Goal: Task Accomplishment & Management: Use online tool/utility

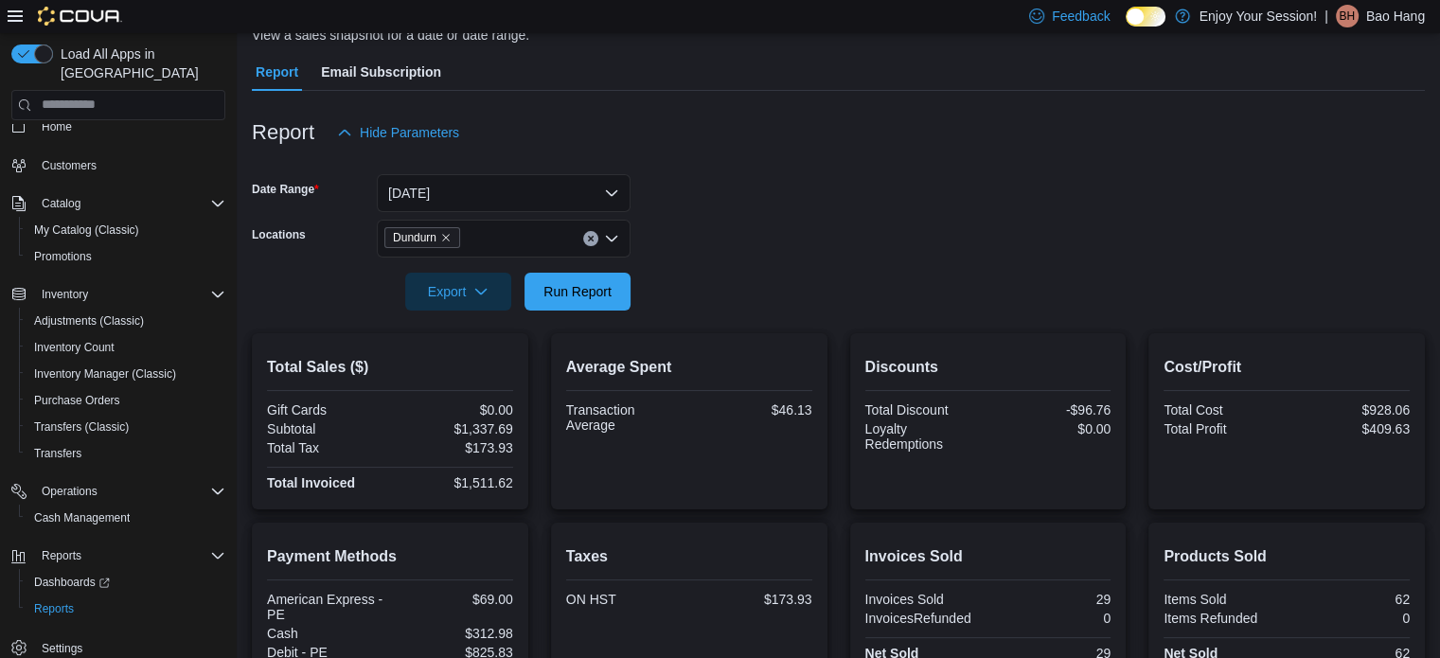
scroll to position [8, 0]
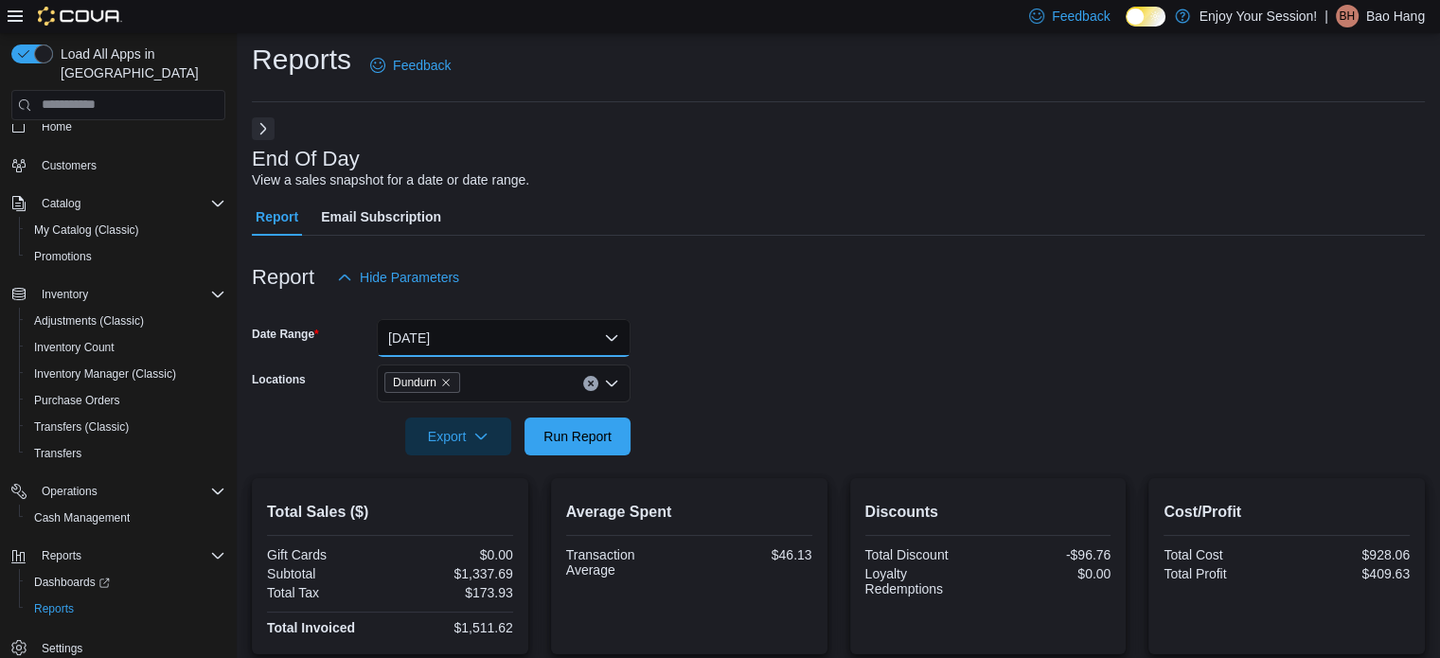
click at [490, 328] on button "[DATE]" at bounding box center [504, 338] width 254 height 38
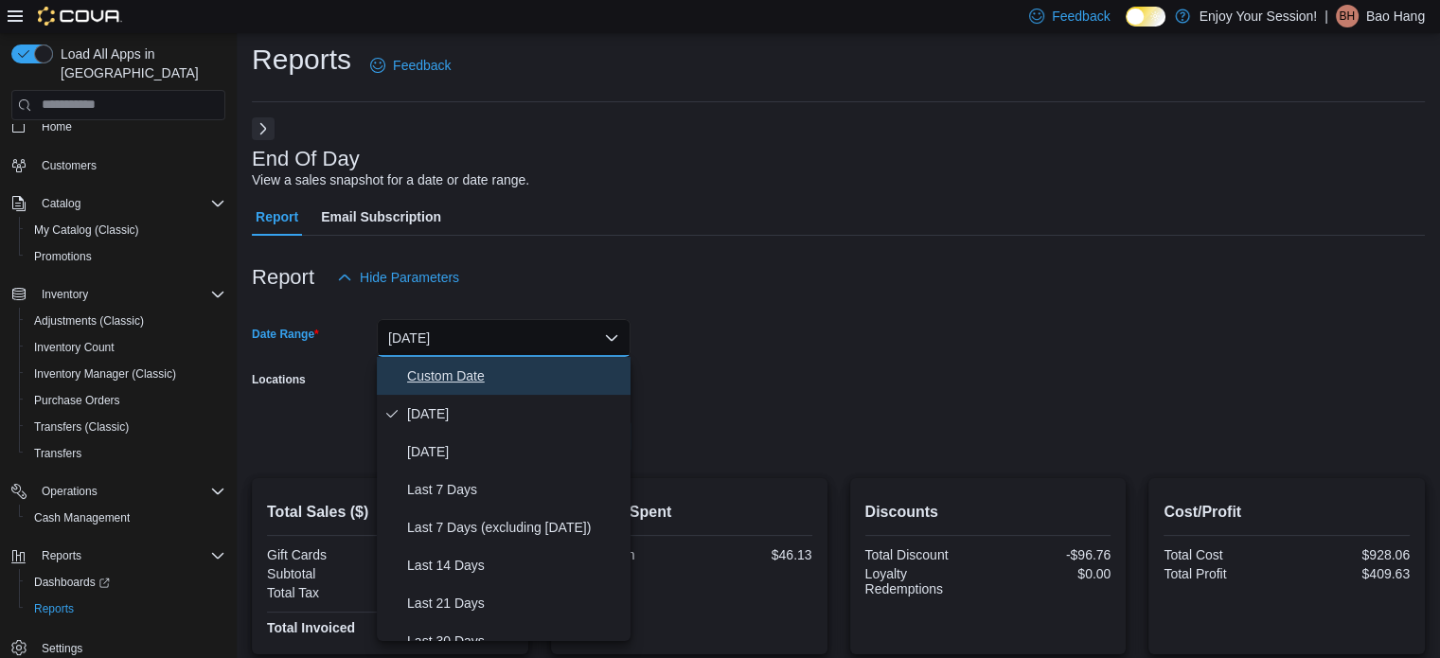
click at [506, 371] on span "Custom Date" at bounding box center [515, 376] width 216 height 23
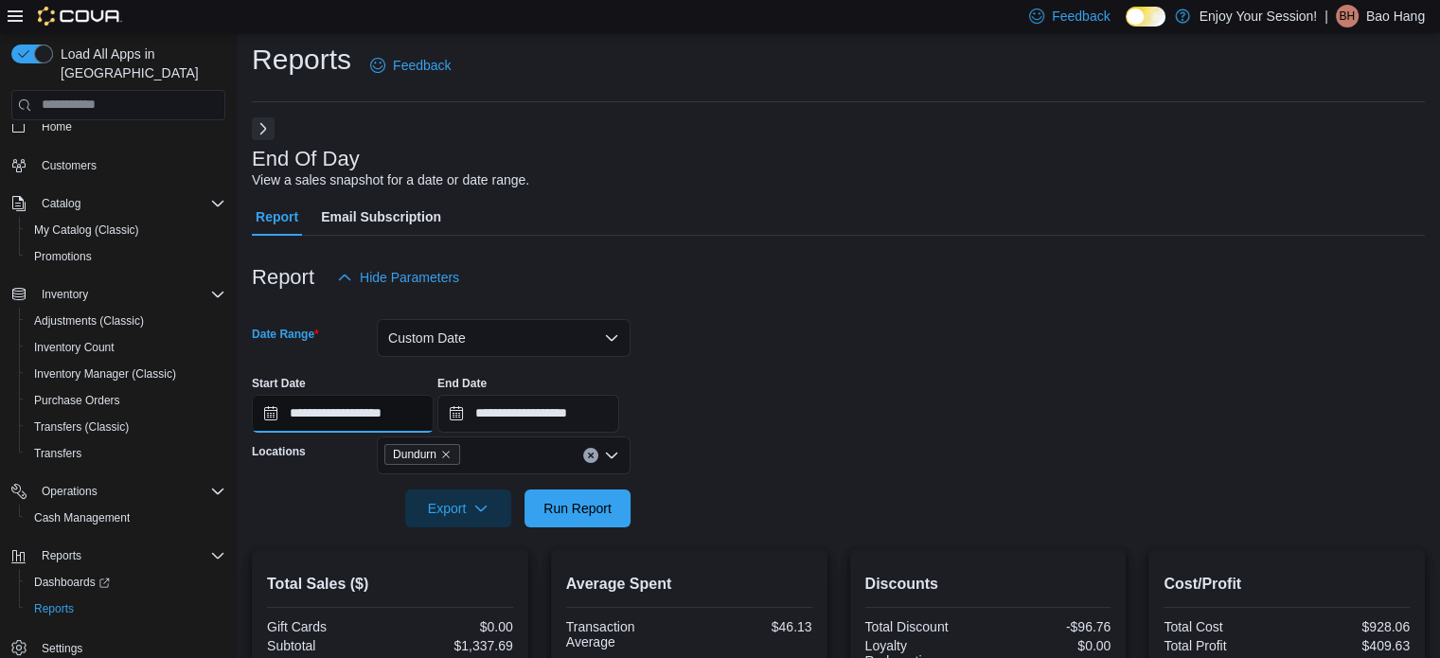
click at [368, 408] on input "**********" at bounding box center [343, 414] width 182 height 38
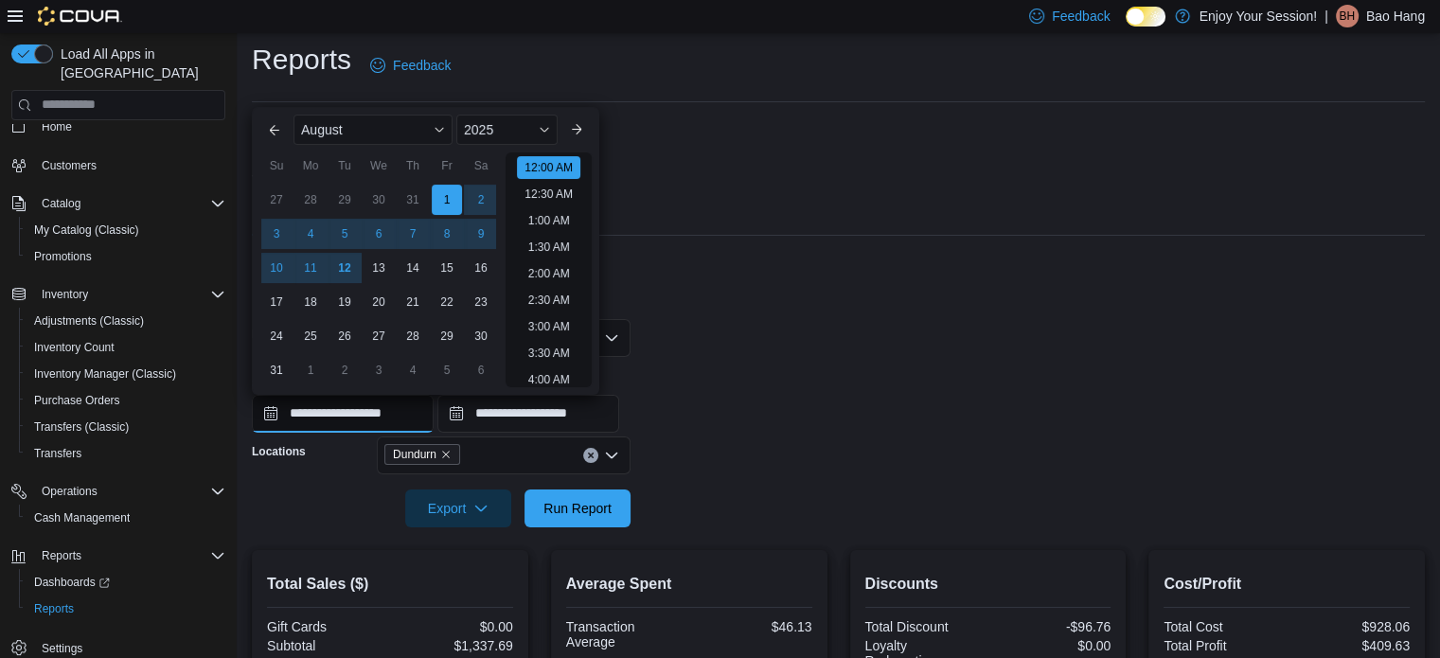
scroll to position [59, 0]
drag, startPoint x: 621, startPoint y: 519, endPoint x: 625, endPoint y: 505, distance: 14.7
click at [620, 519] on button "Run Report" at bounding box center [578, 508] width 106 height 38
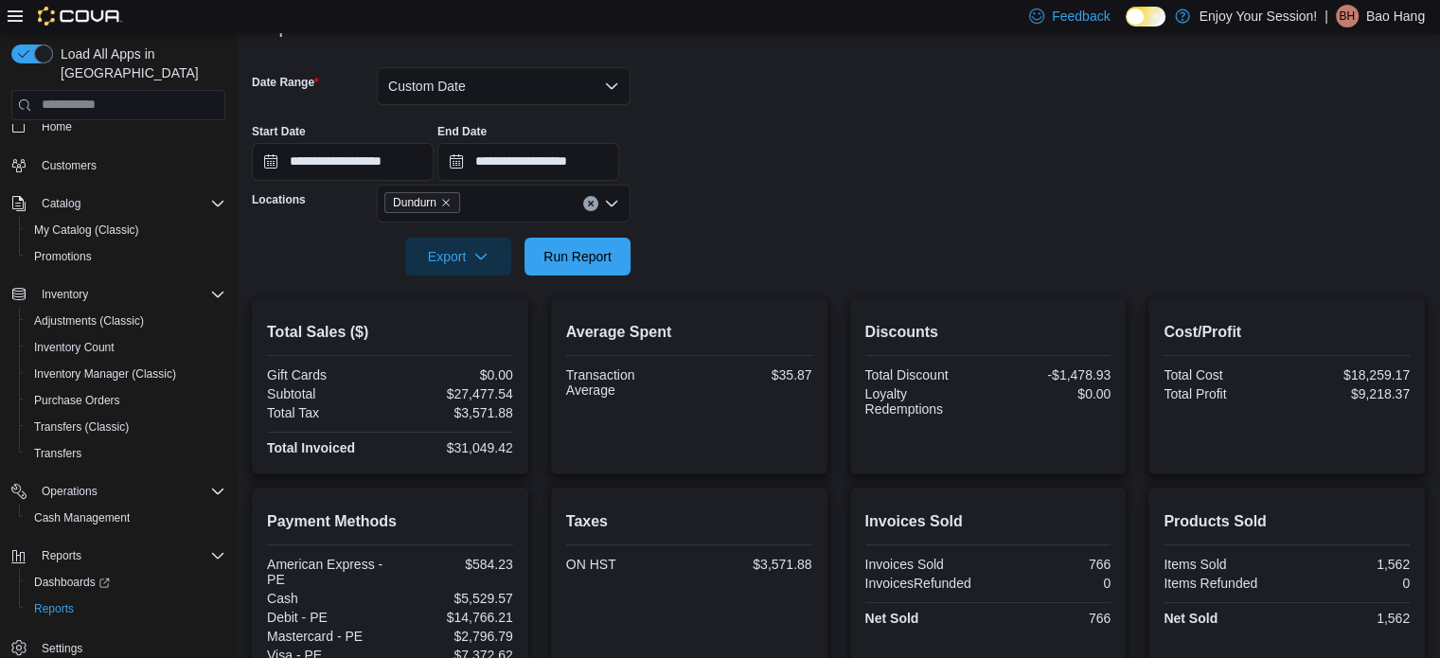
scroll to position [284, 0]
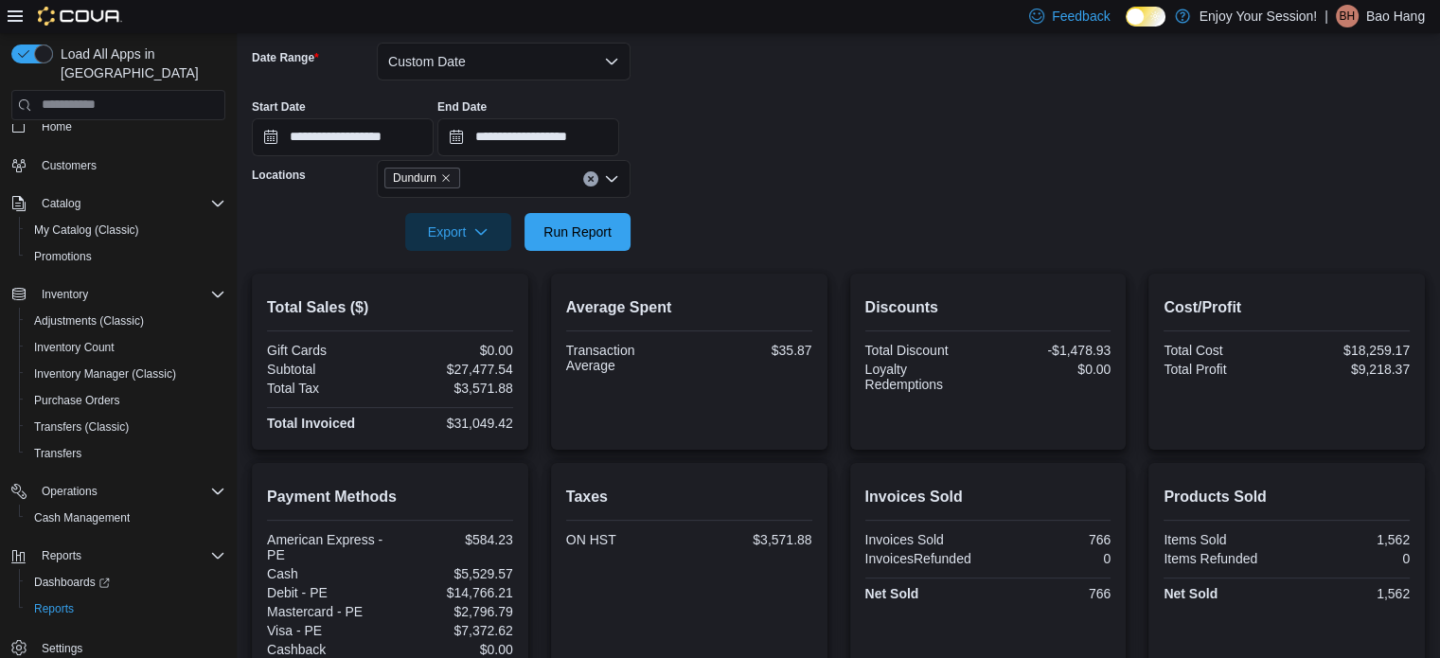
click at [607, 205] on div at bounding box center [838, 205] width 1173 height 15
click at [597, 247] on span "Run Report" at bounding box center [577, 231] width 83 height 38
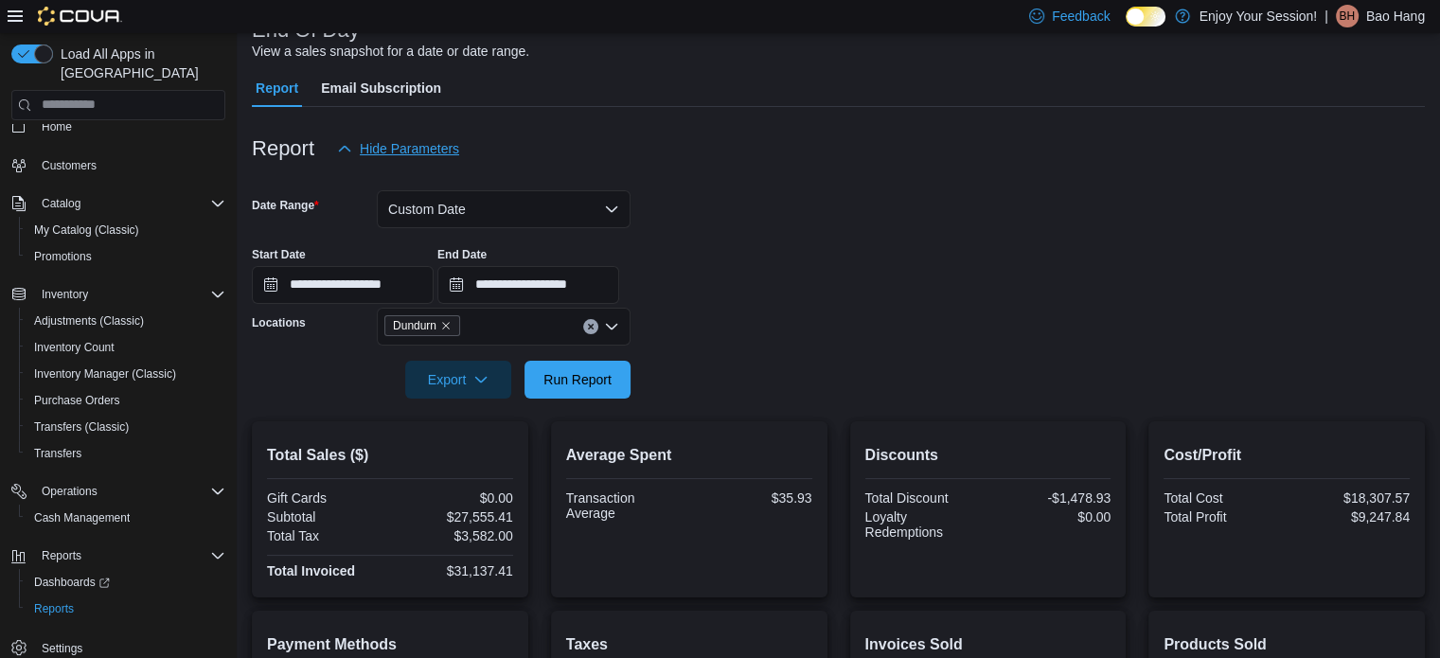
scroll to position [106, 0]
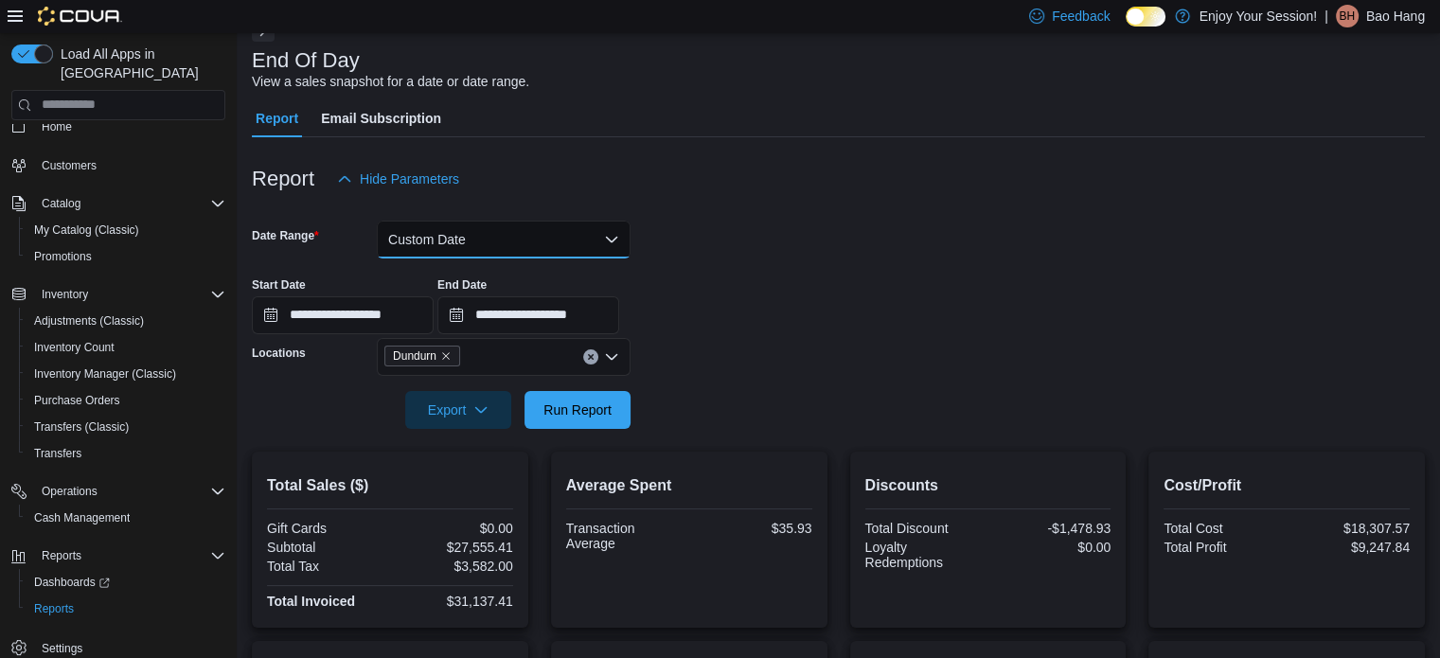
click at [500, 234] on button "Custom Date" at bounding box center [504, 240] width 254 height 38
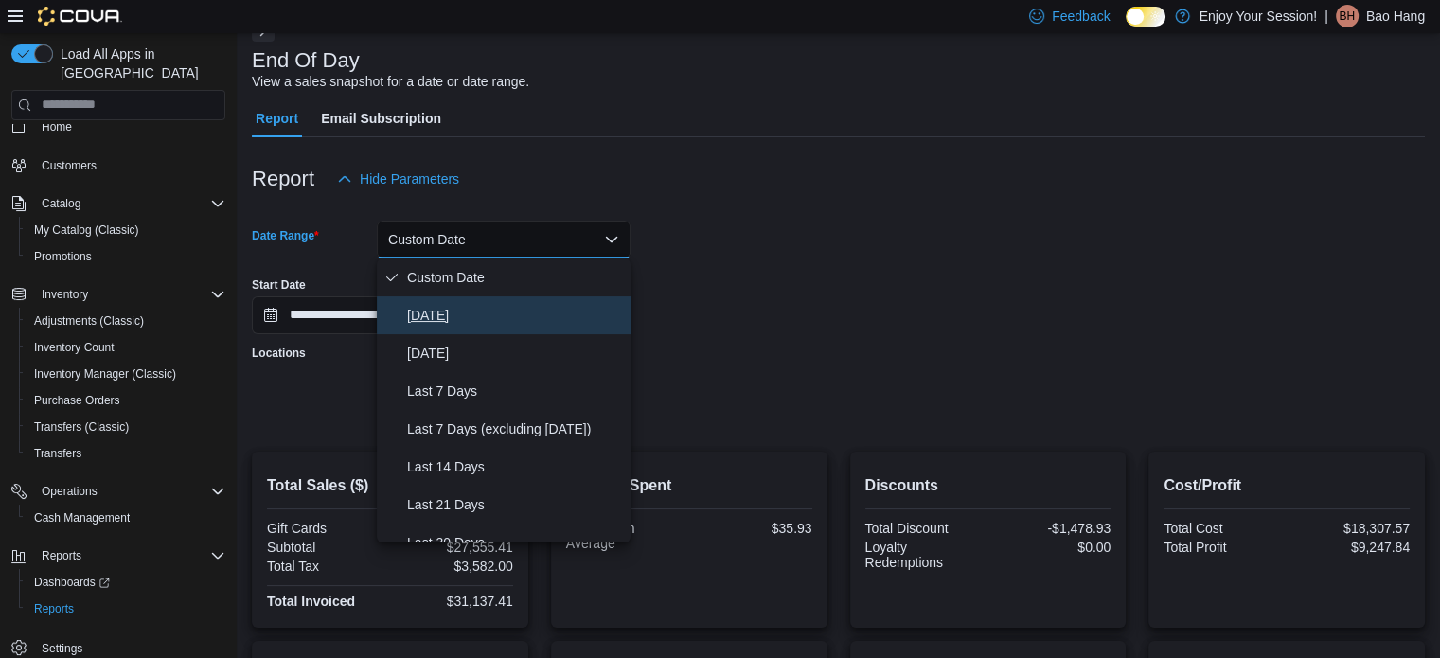
click at [495, 317] on span "[DATE]" at bounding box center [515, 315] width 216 height 23
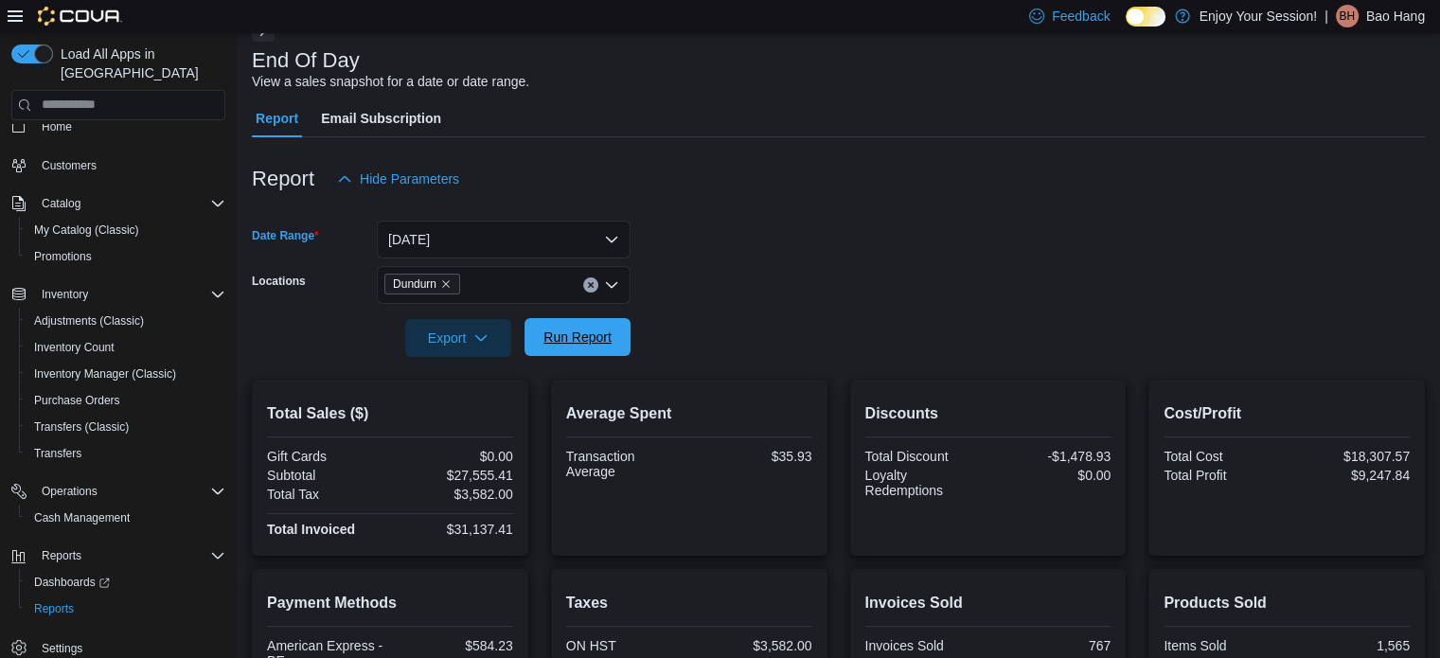
click at [613, 334] on span "Run Report" at bounding box center [577, 337] width 83 height 38
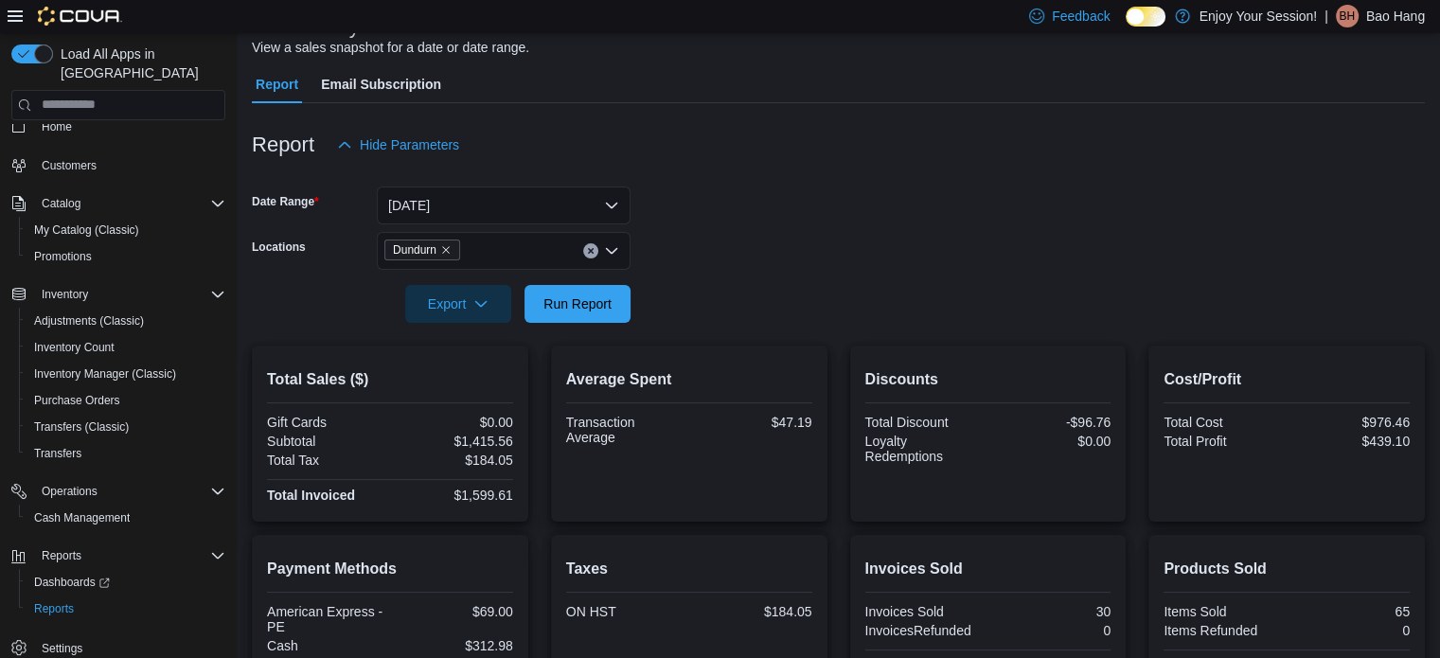
scroll to position [386, 0]
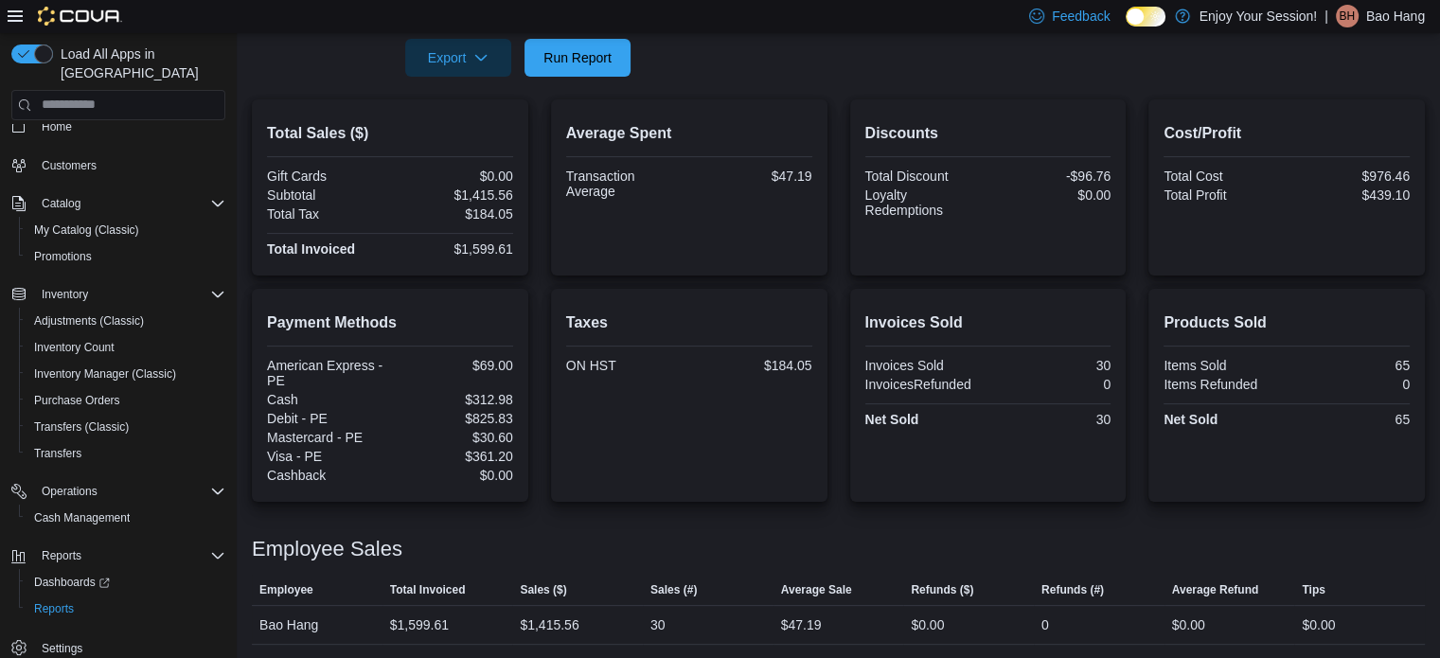
click at [988, 79] on div "Report Hide Parameters Date Range Today Locations Dundurn Export Run Report Tot…" at bounding box center [838, 251] width 1173 height 788
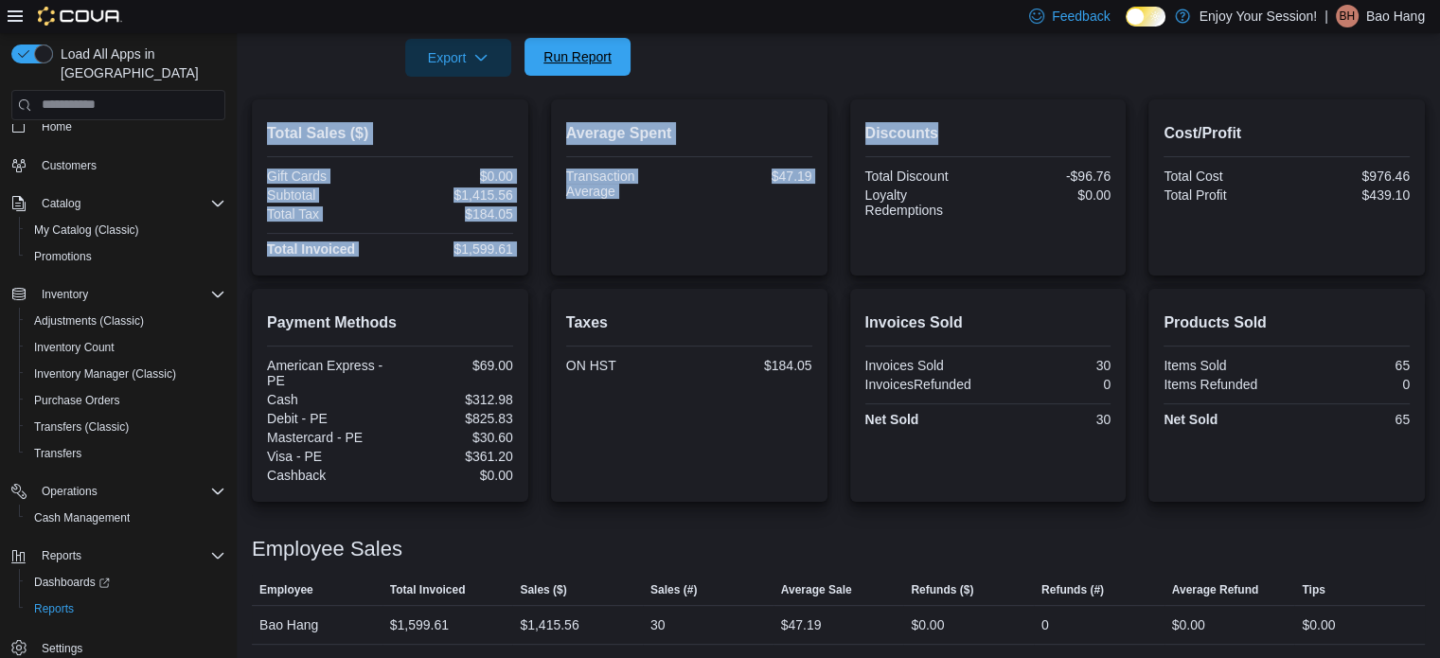
click at [601, 48] on span "Run Report" at bounding box center [577, 56] width 68 height 19
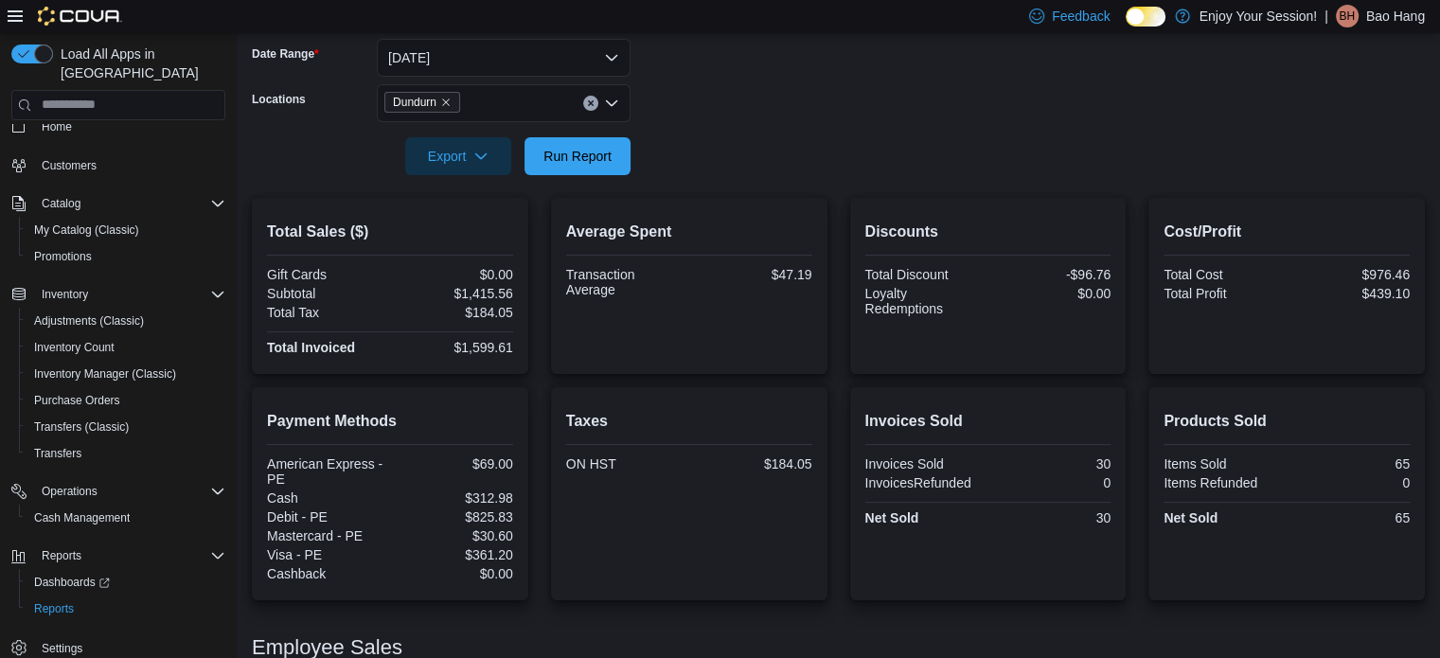
scroll to position [197, 0]
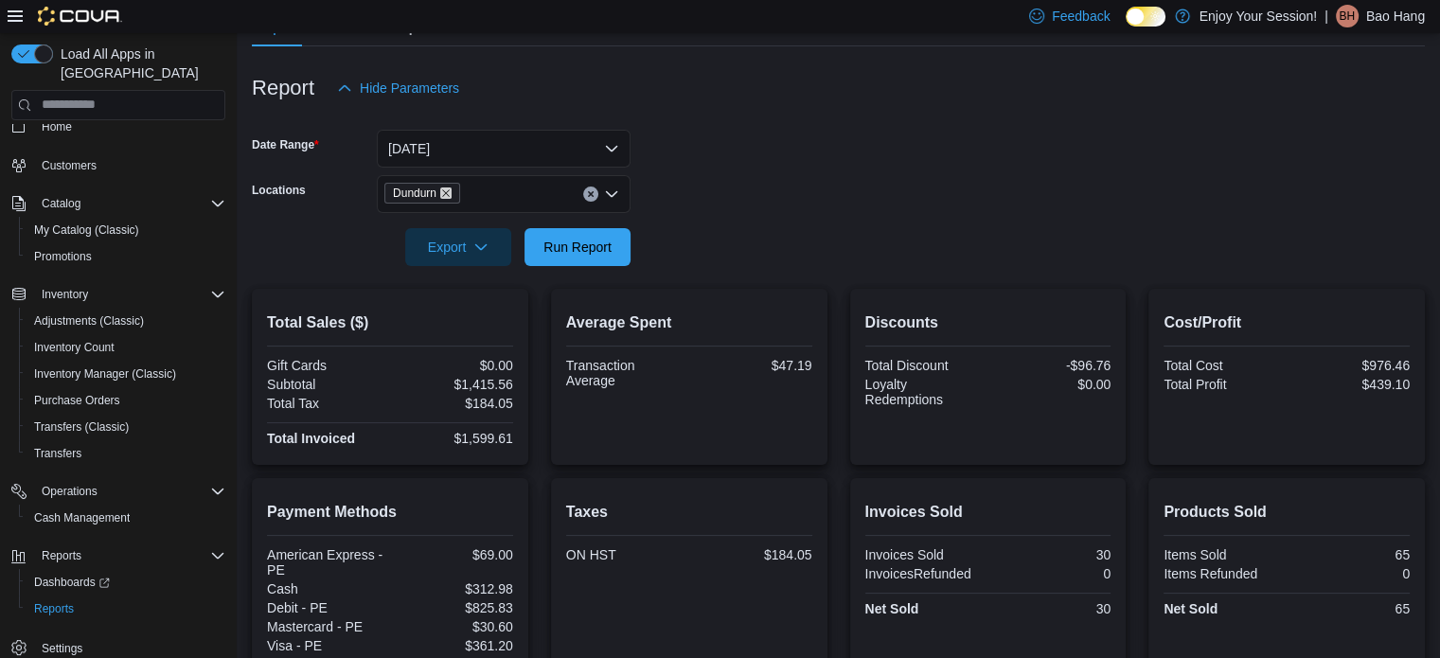
click at [450, 192] on icon "Remove Dundurn from selection in this group" at bounding box center [445, 192] width 11 height 11
drag, startPoint x: 659, startPoint y: 221, endPoint x: 607, endPoint y: 245, distance: 57.6
click at [659, 221] on div at bounding box center [838, 220] width 1173 height 15
click at [604, 247] on span "Run Report" at bounding box center [577, 246] width 68 height 19
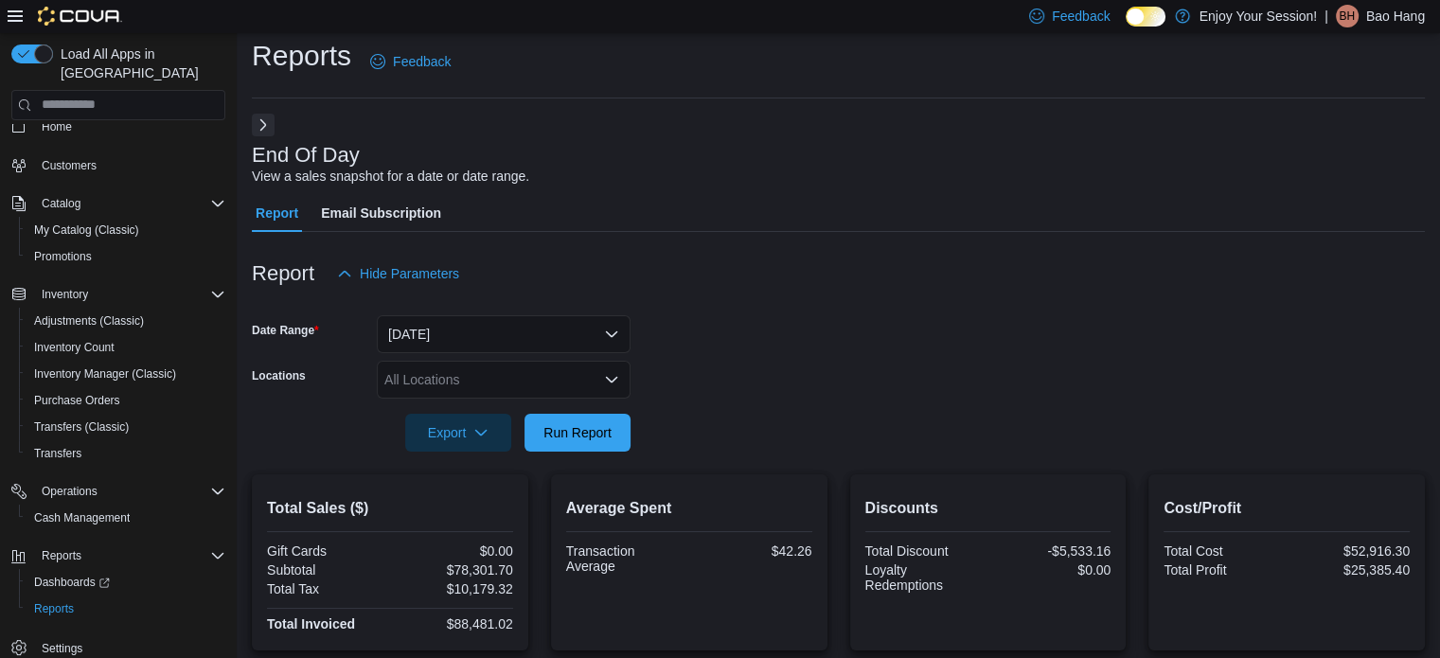
scroll to position [8, 0]
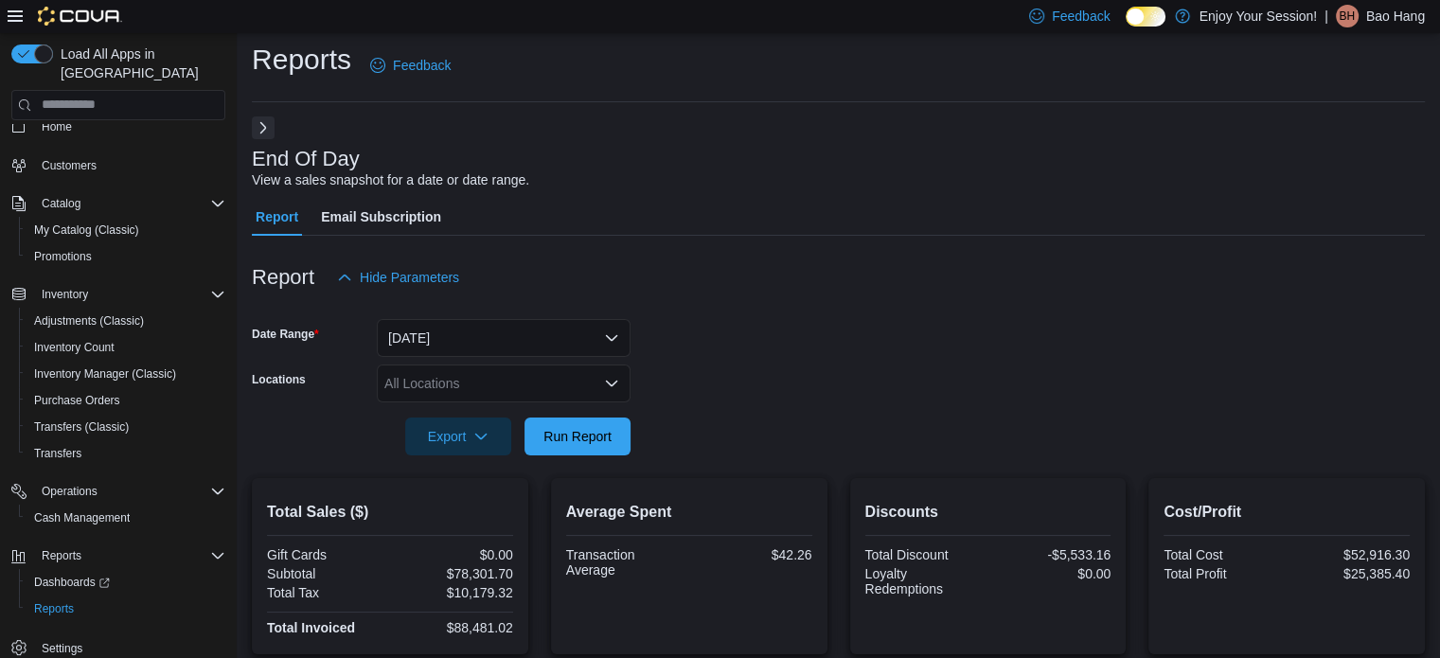
click at [265, 120] on button "Next" at bounding box center [263, 127] width 23 height 23
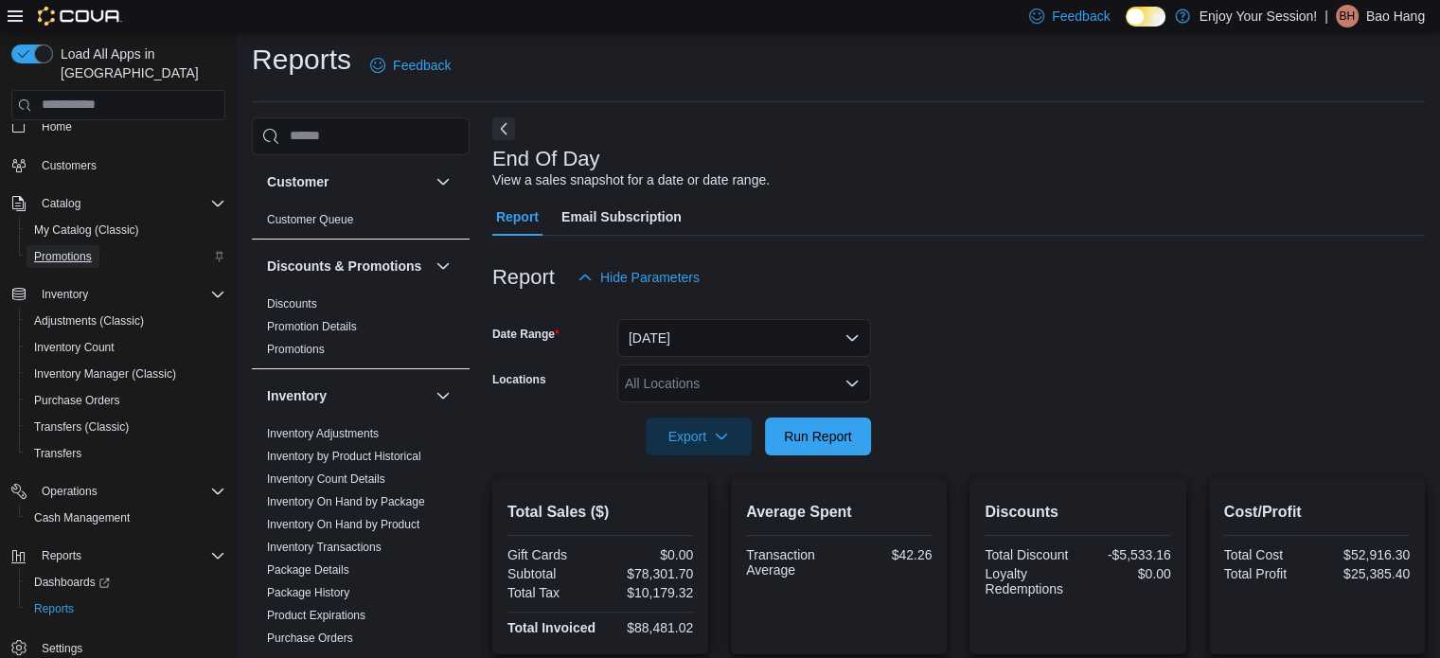
click at [95, 245] on link "Promotions" at bounding box center [63, 256] width 73 height 23
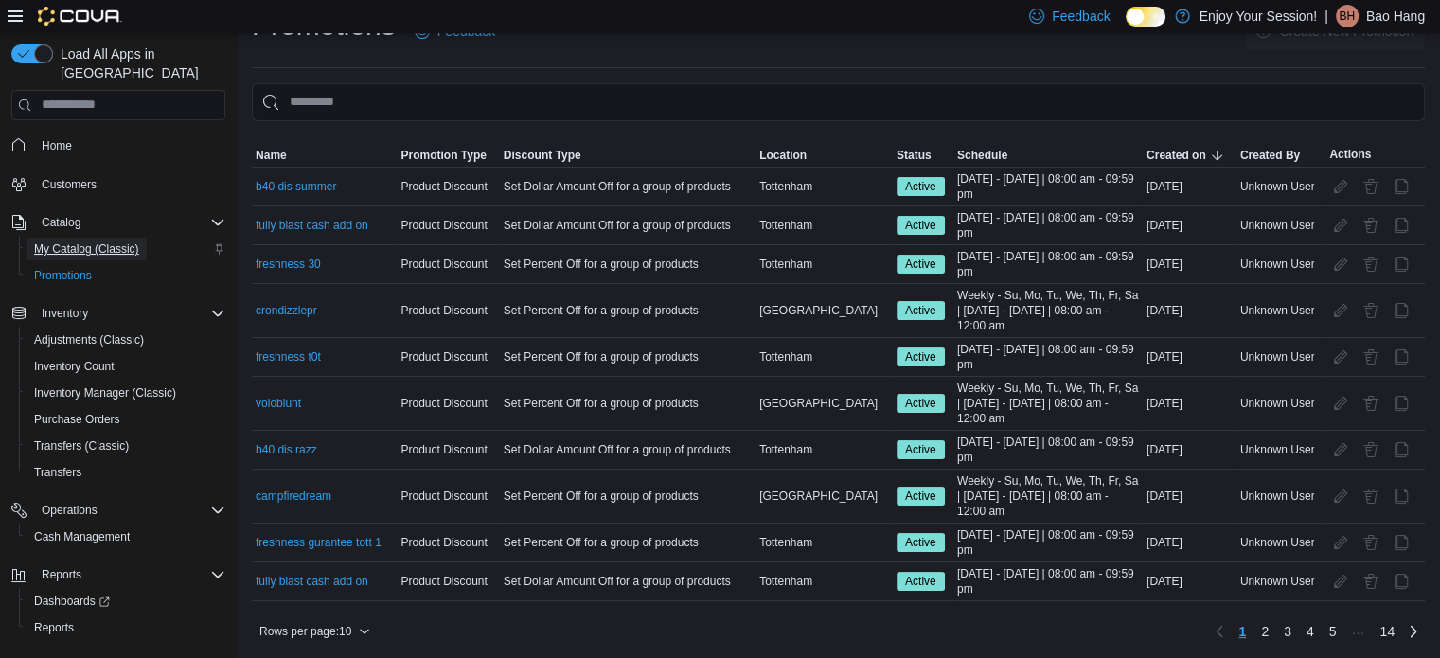
click at [89, 241] on span "My Catalog (Classic)" at bounding box center [86, 248] width 105 height 15
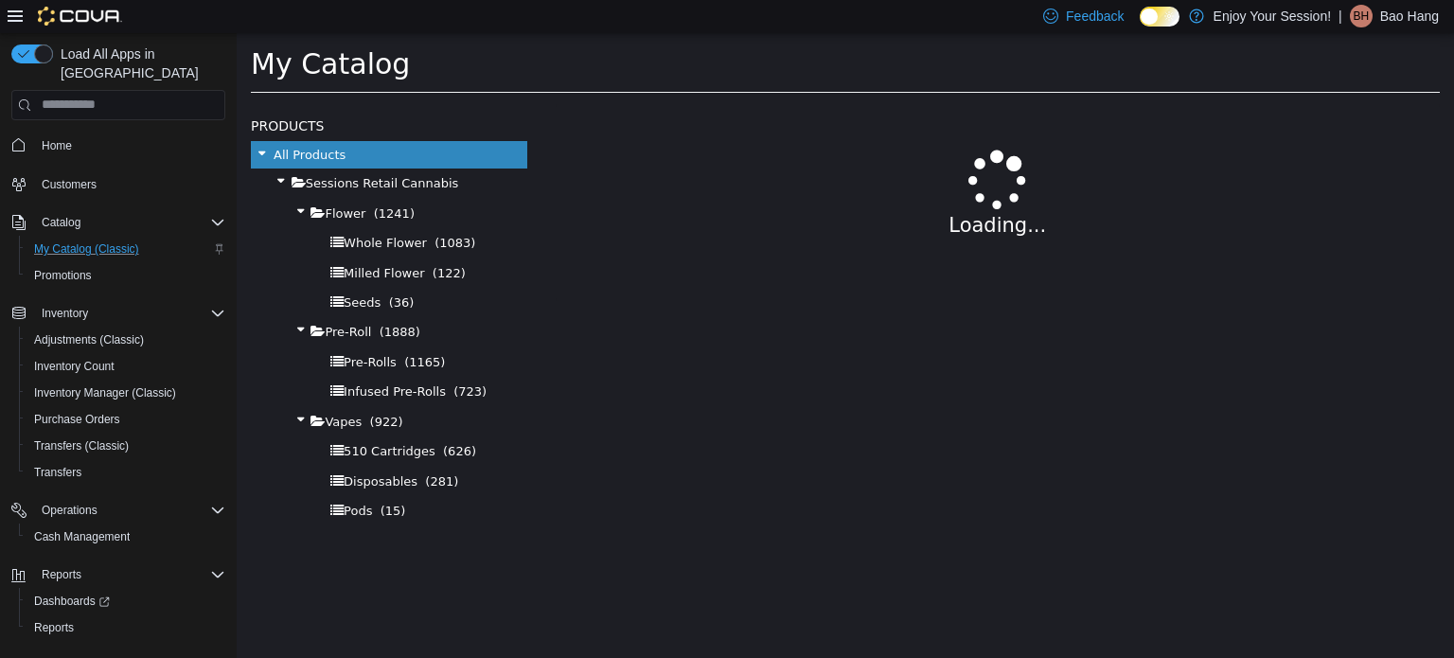
select select "**********"
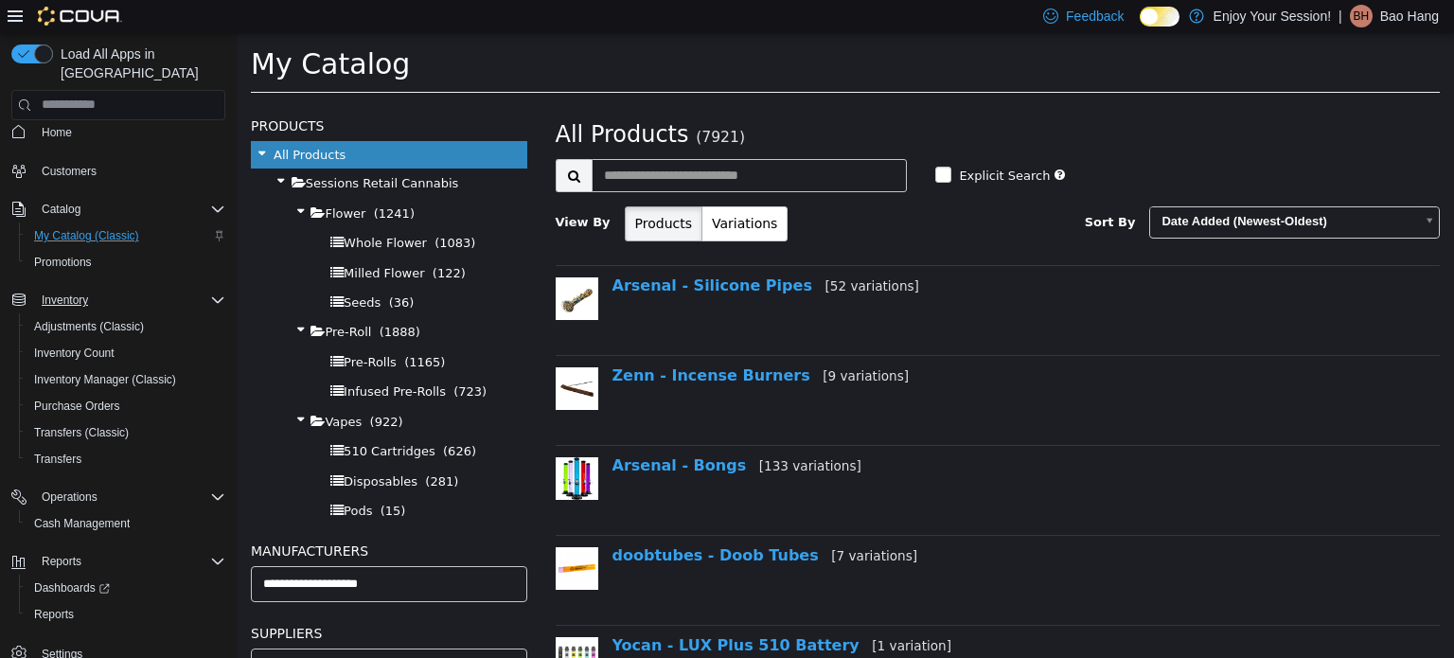
scroll to position [19, 0]
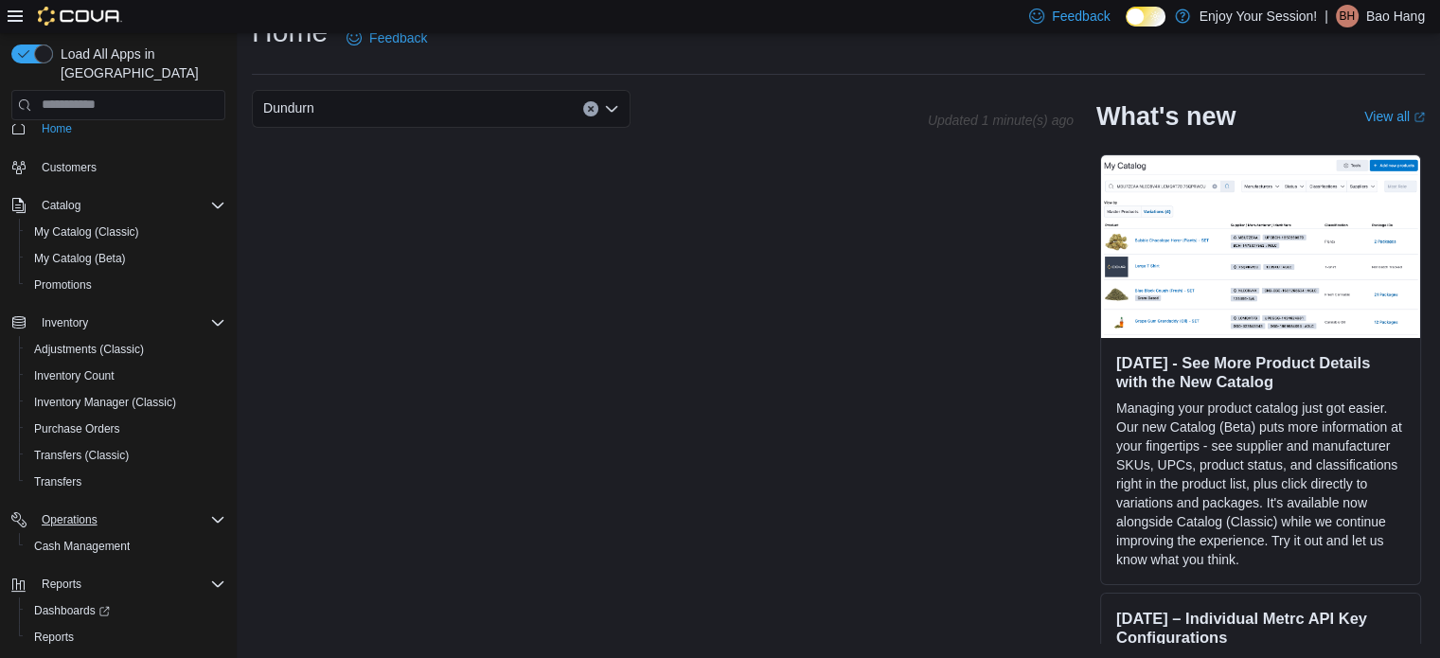
scroll to position [45, 0]
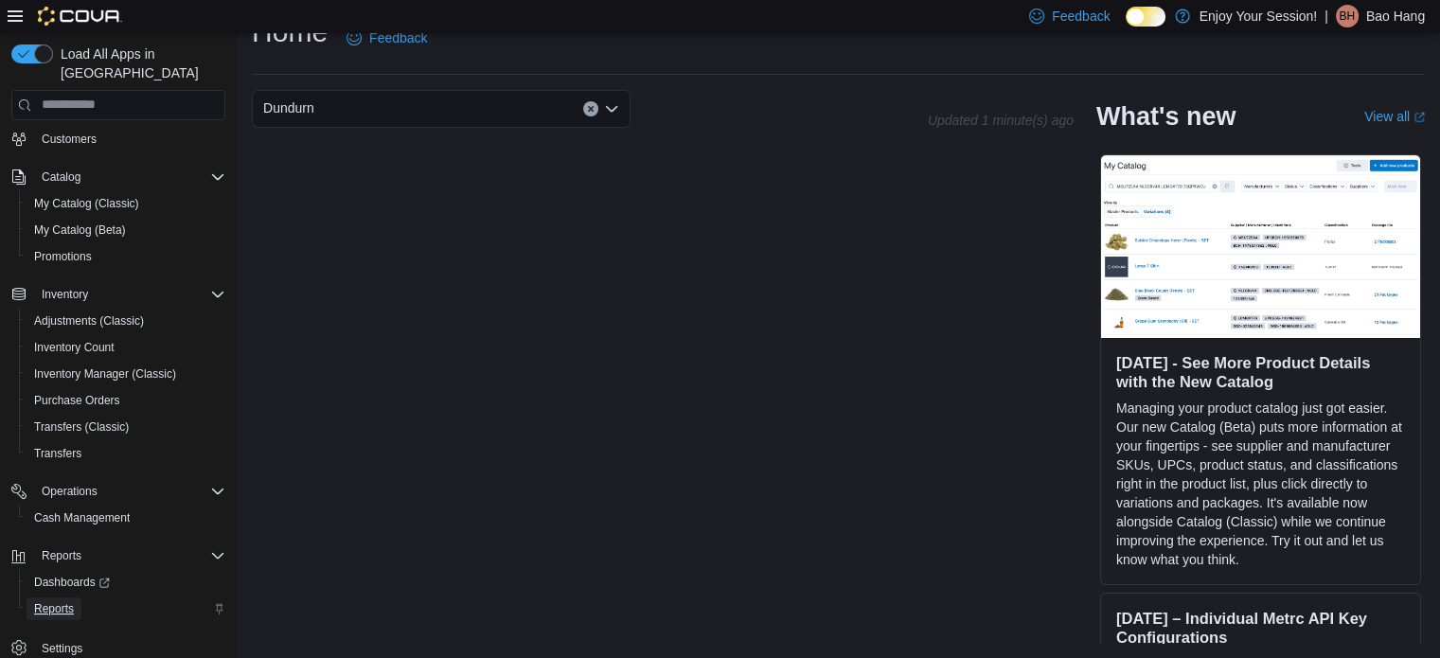
click at [49, 601] on span "Reports" at bounding box center [54, 608] width 40 height 15
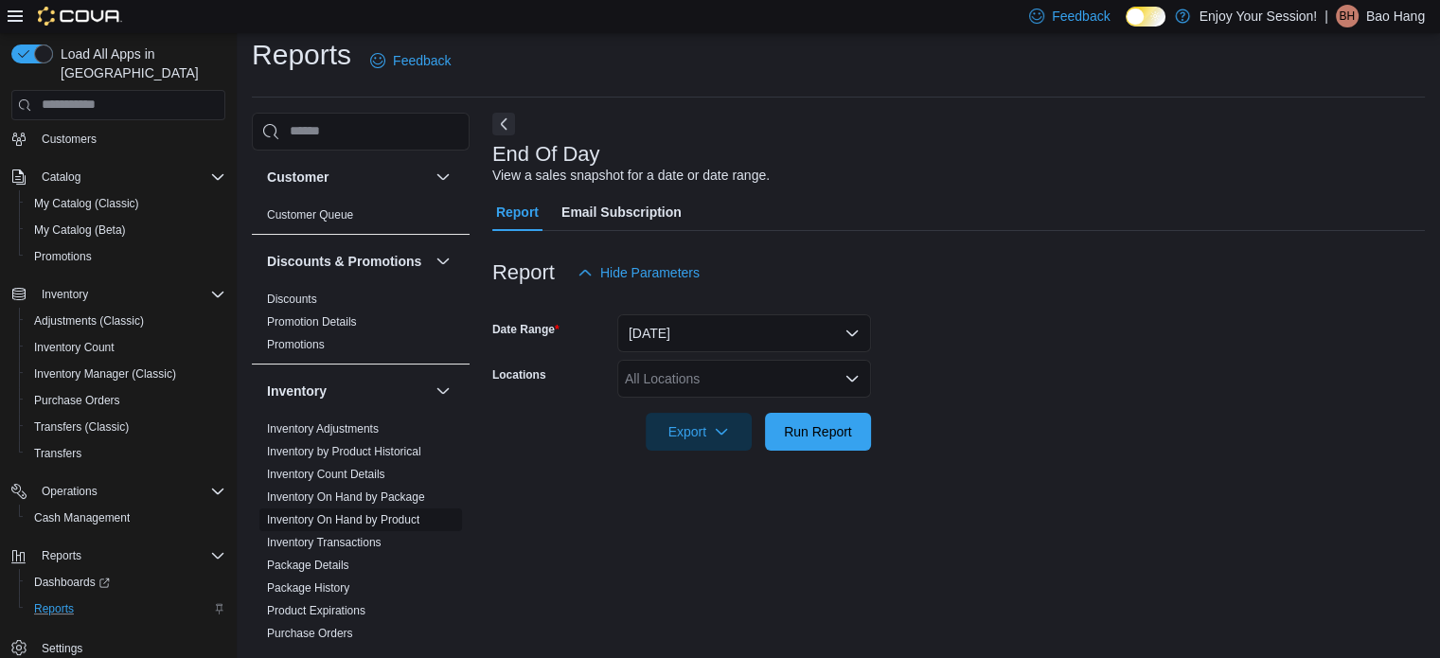
scroll to position [95, 0]
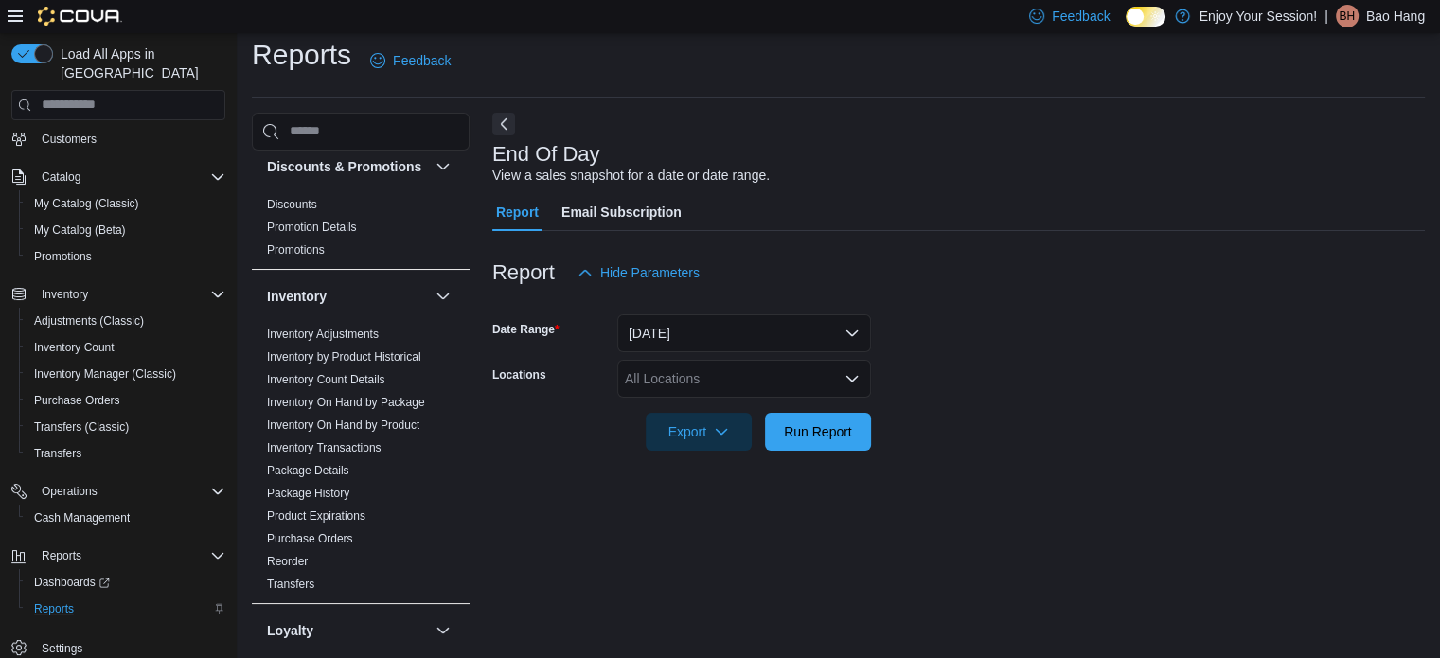
click at [708, 378] on div "All Locations" at bounding box center [744, 379] width 254 height 38
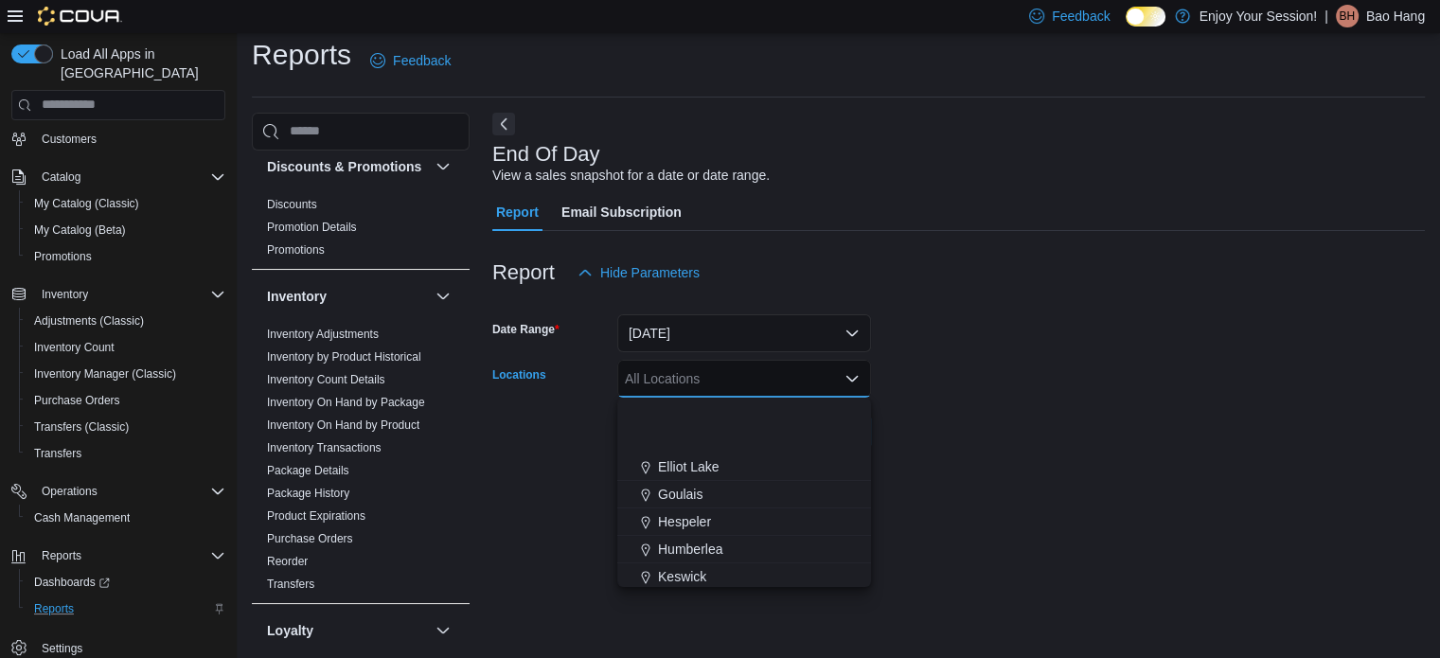
scroll to position [189, 0]
click at [697, 418] on span "Cobourg" at bounding box center [683, 413] width 51 height 19
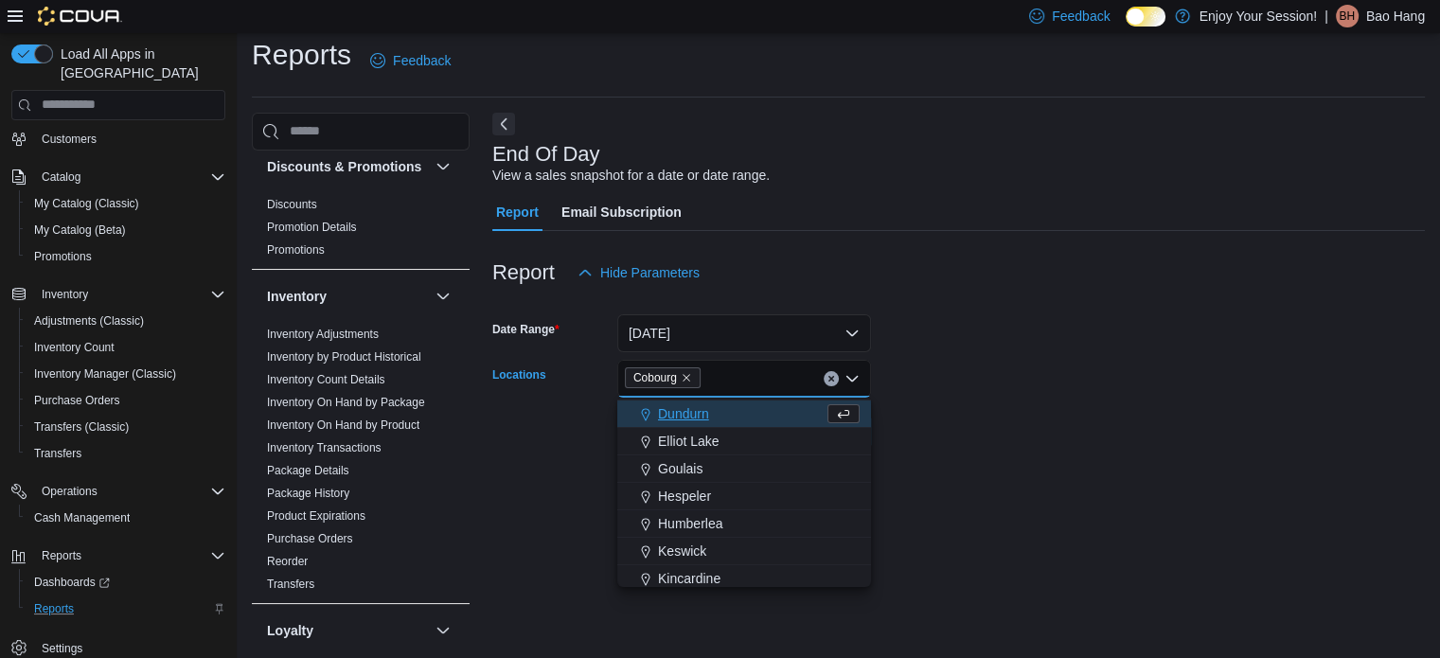
click at [852, 271] on div "Report Hide Parameters" at bounding box center [958, 273] width 933 height 38
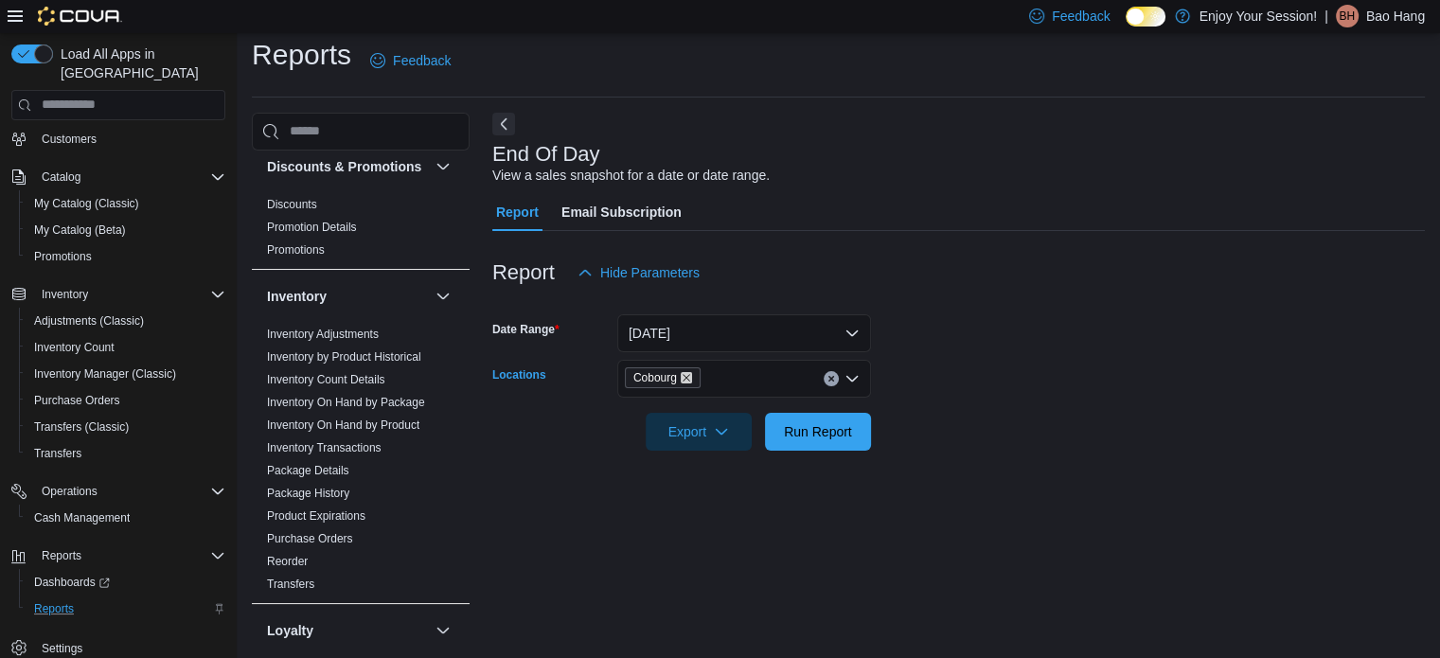
click at [687, 377] on icon "Remove Cobourg from selection in this group" at bounding box center [687, 378] width 8 height 8
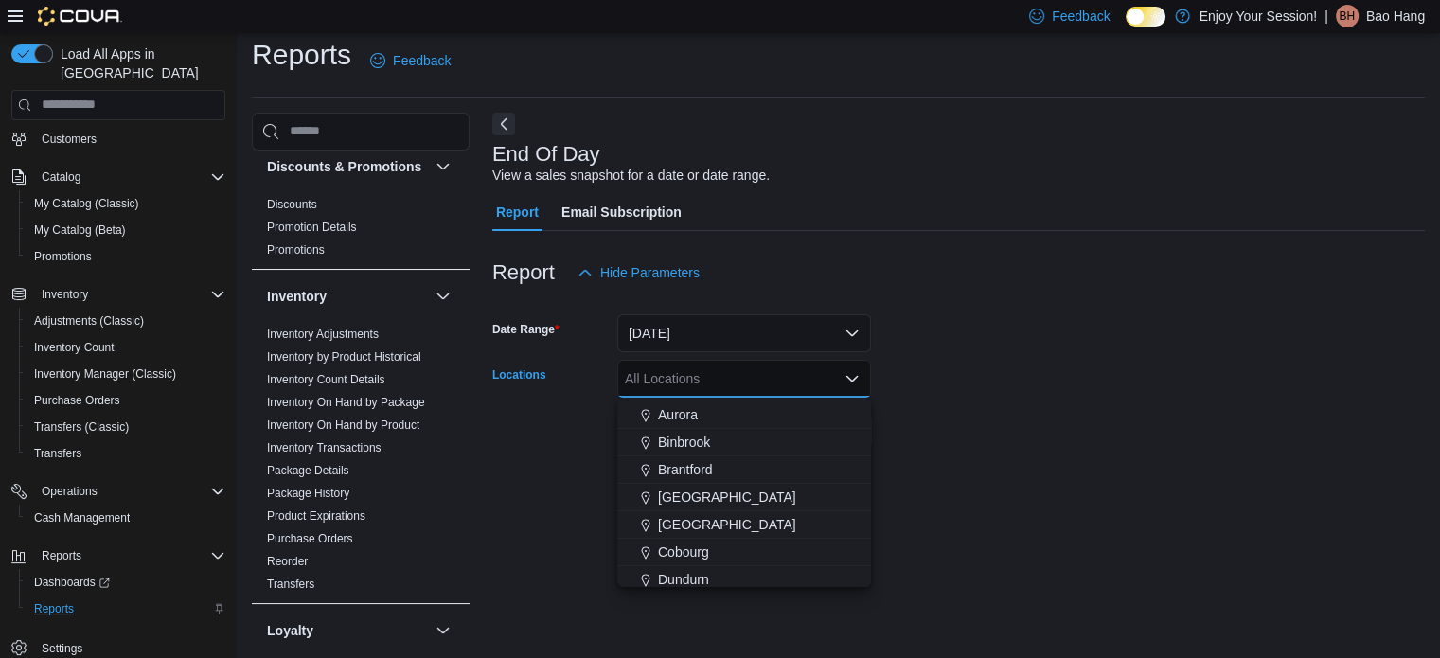
scroll to position [95, 0]
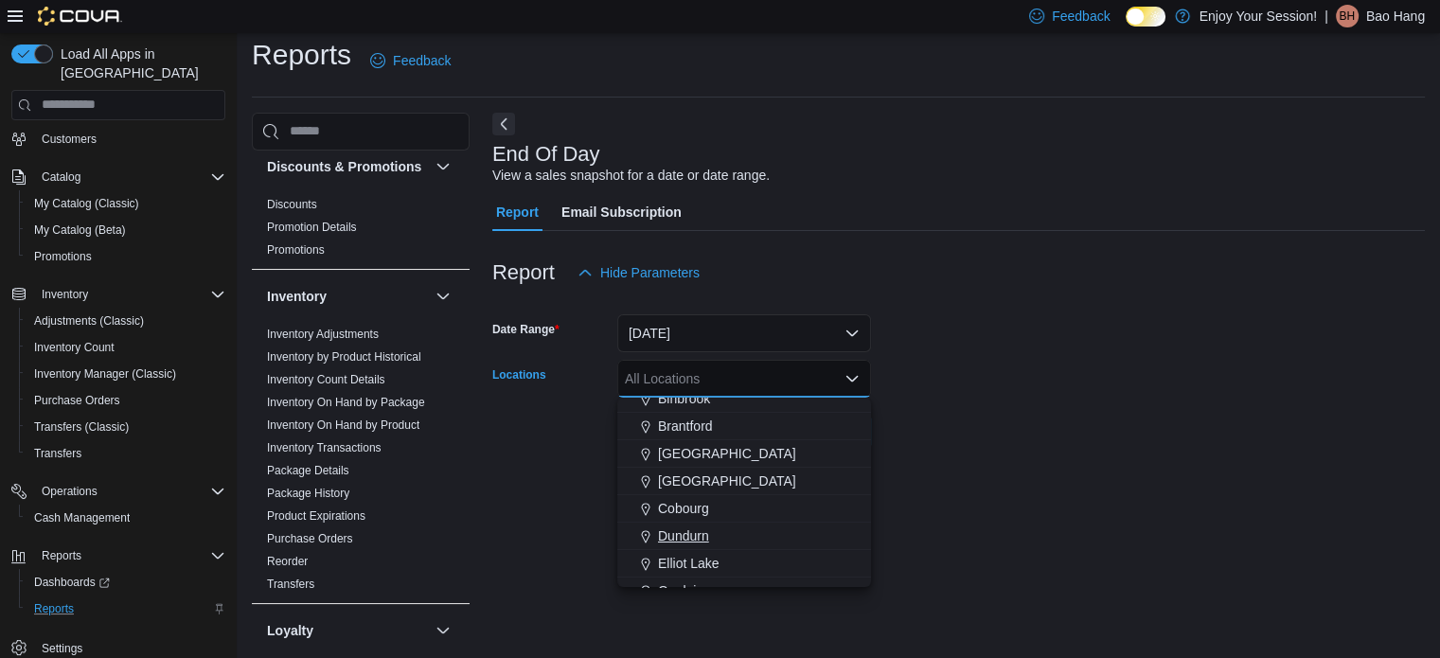
click at [703, 528] on span "Dundurn" at bounding box center [683, 535] width 51 height 19
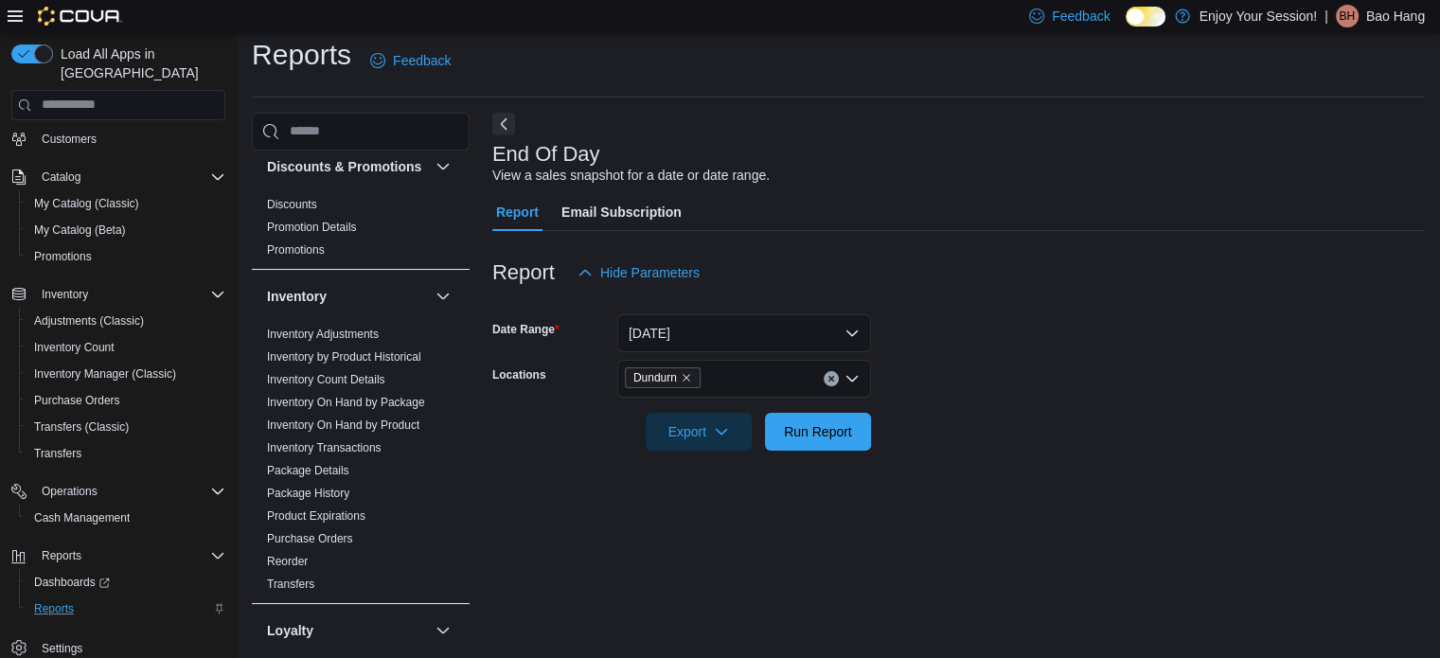
drag, startPoint x: 999, startPoint y: 428, endPoint x: 898, endPoint y: 397, distance: 106.0
click at [992, 424] on form "Date Range [DATE] Locations Dundurn Export Run Report" at bounding box center [958, 371] width 933 height 159
click at [829, 422] on span "Run Report" at bounding box center [818, 430] width 68 height 19
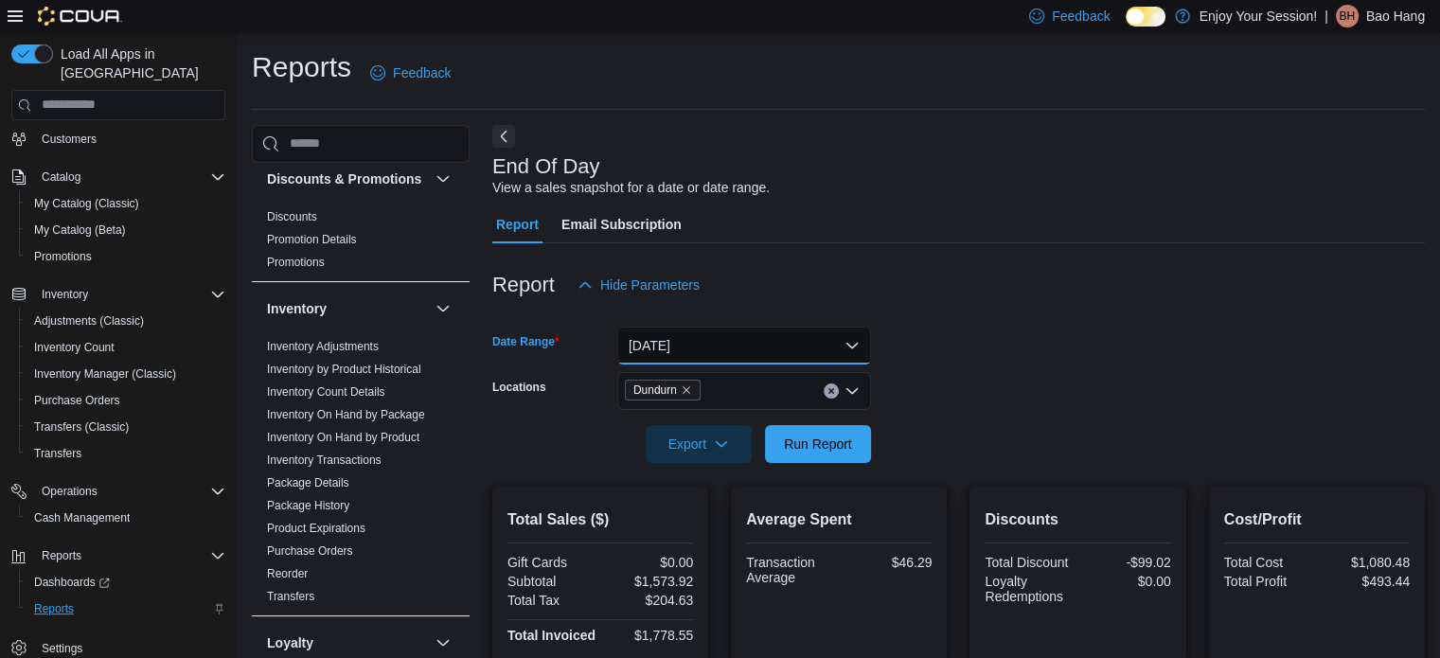
click at [693, 336] on button "[DATE]" at bounding box center [744, 346] width 254 height 38
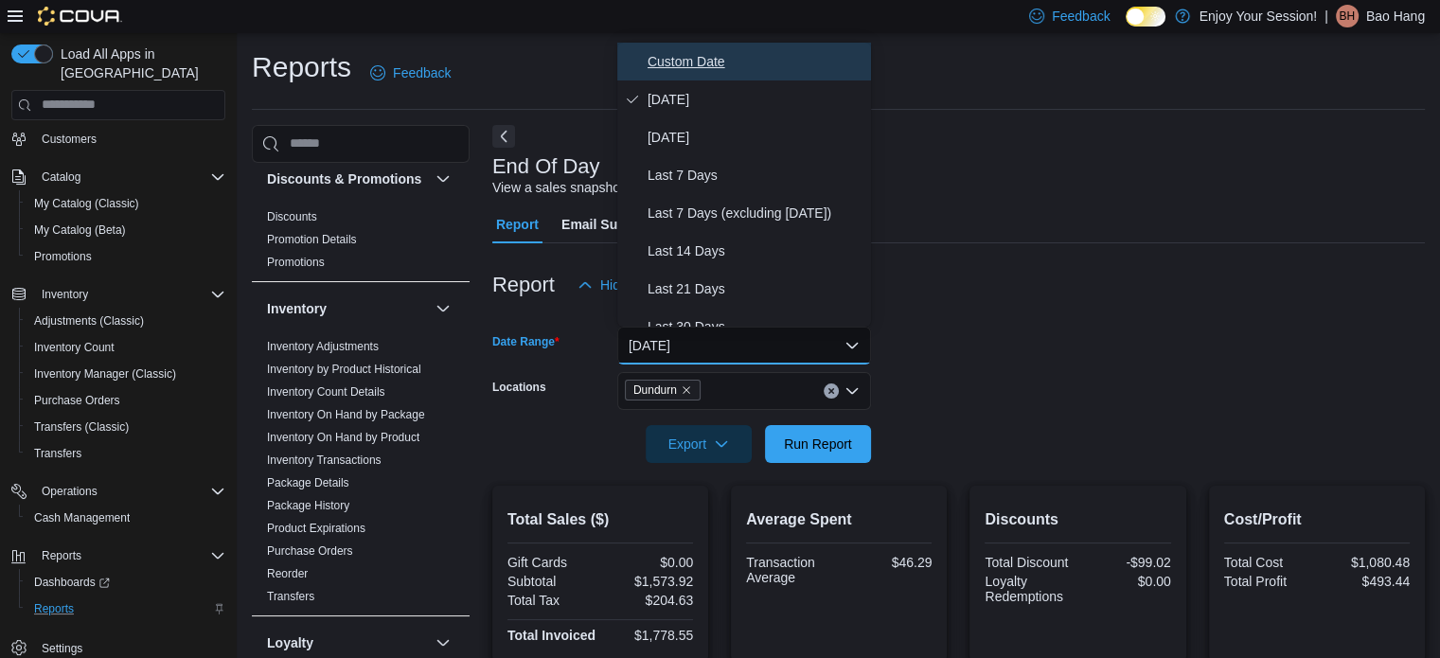
click at [737, 68] on span "Custom Date" at bounding box center [756, 61] width 216 height 23
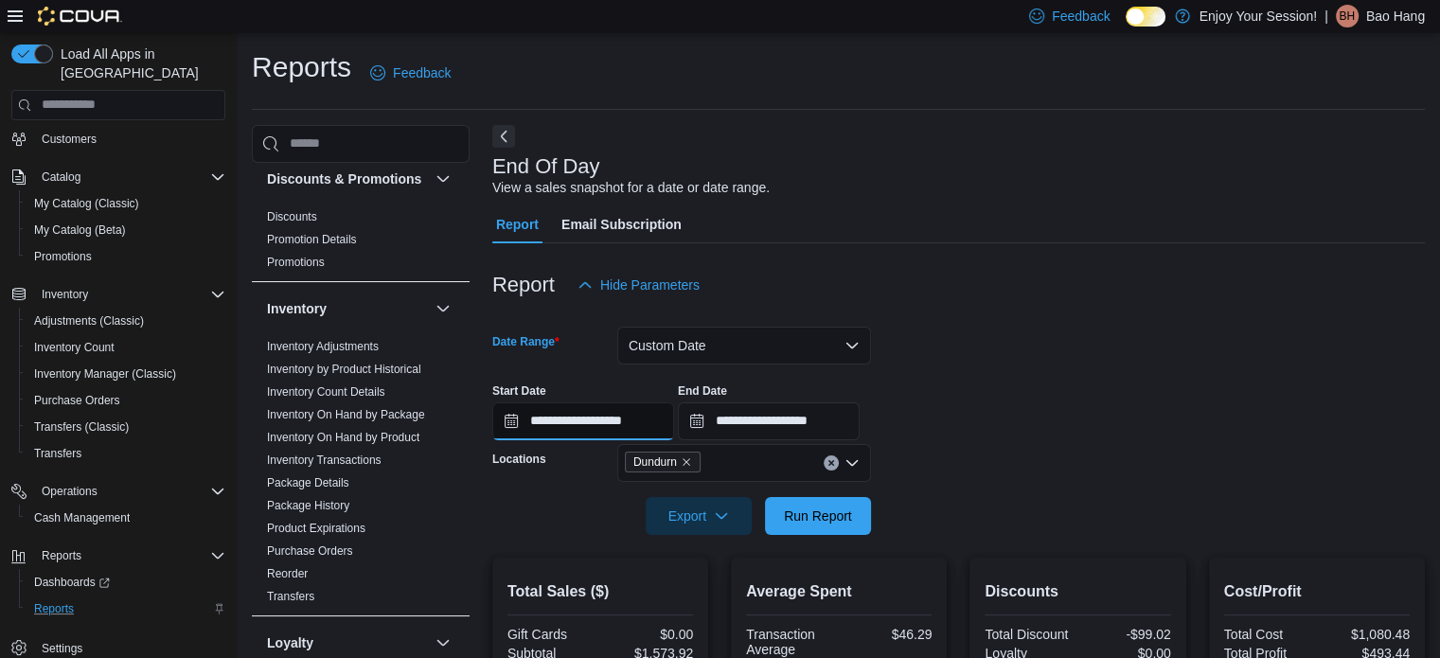
click at [656, 425] on input "**********" at bounding box center [583, 421] width 182 height 38
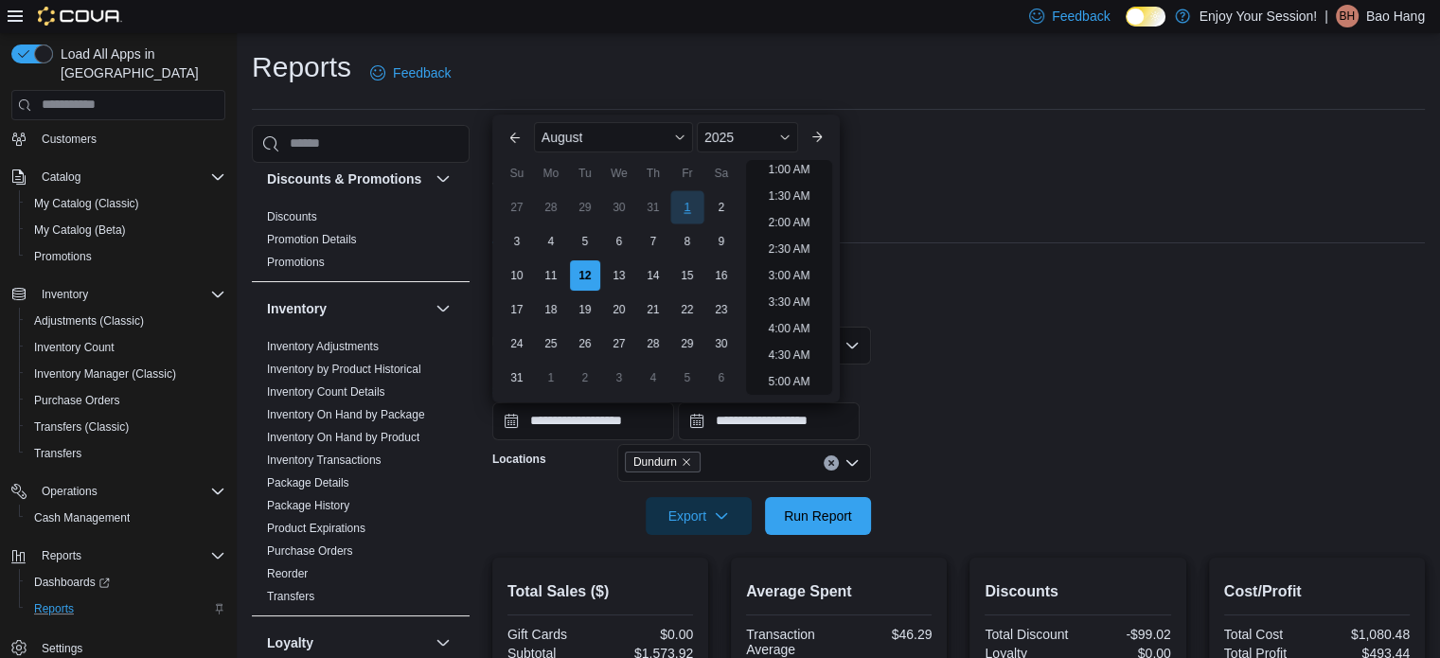
click at [672, 205] on div "1" at bounding box center [686, 206] width 33 height 33
type input "**********"
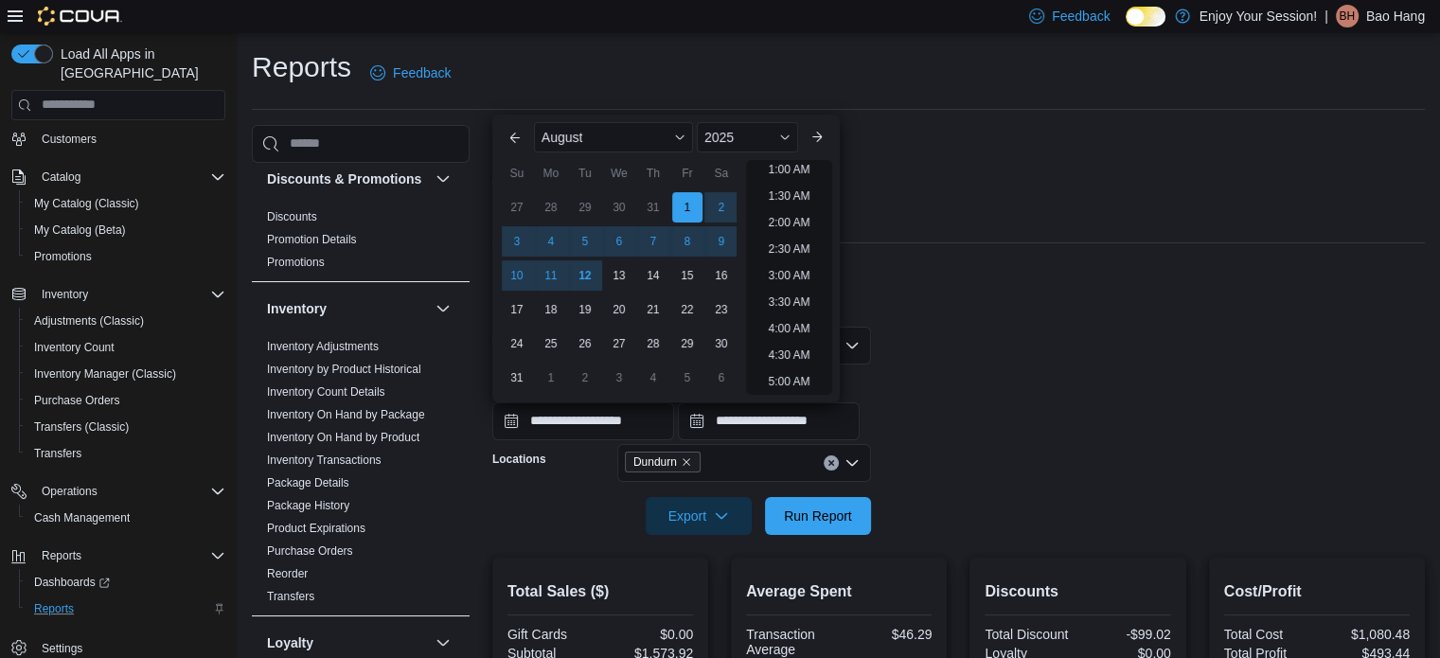
scroll to position [4, 0]
click at [1338, 215] on div "Report Email Subscription" at bounding box center [958, 224] width 933 height 38
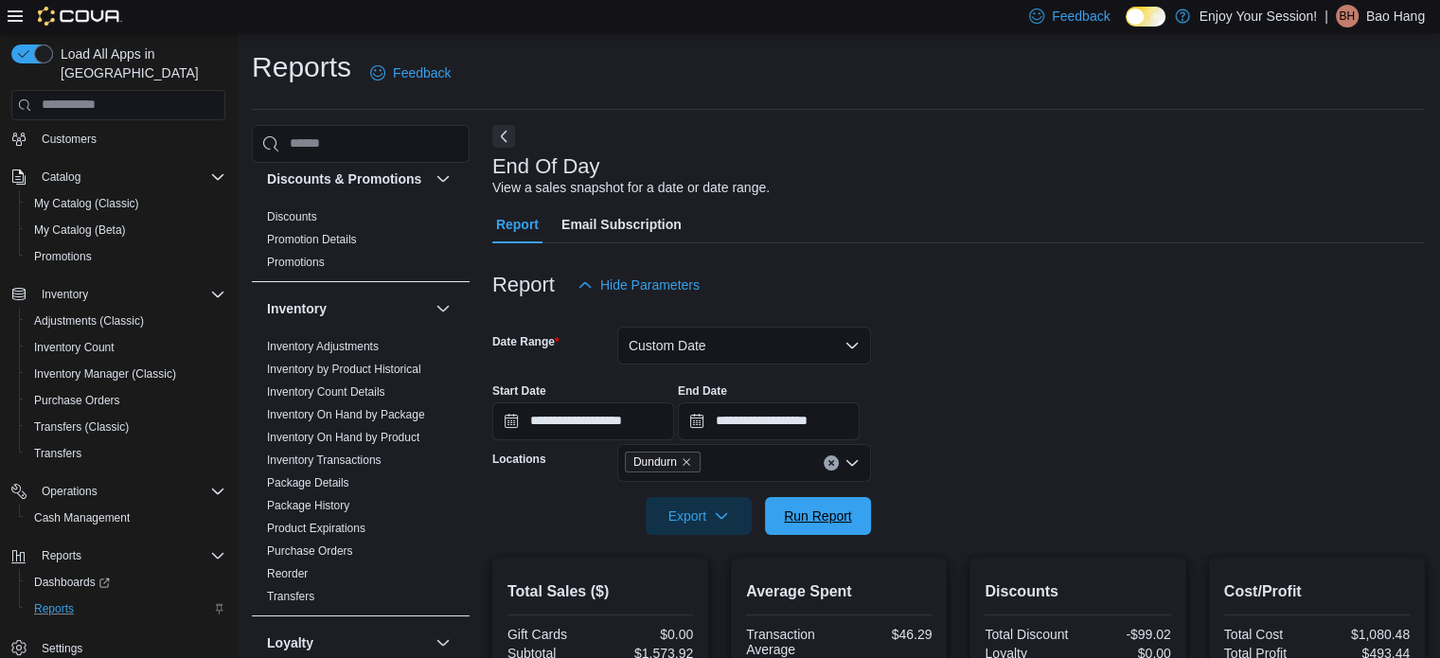
click at [861, 518] on button "Run Report" at bounding box center [818, 516] width 106 height 38
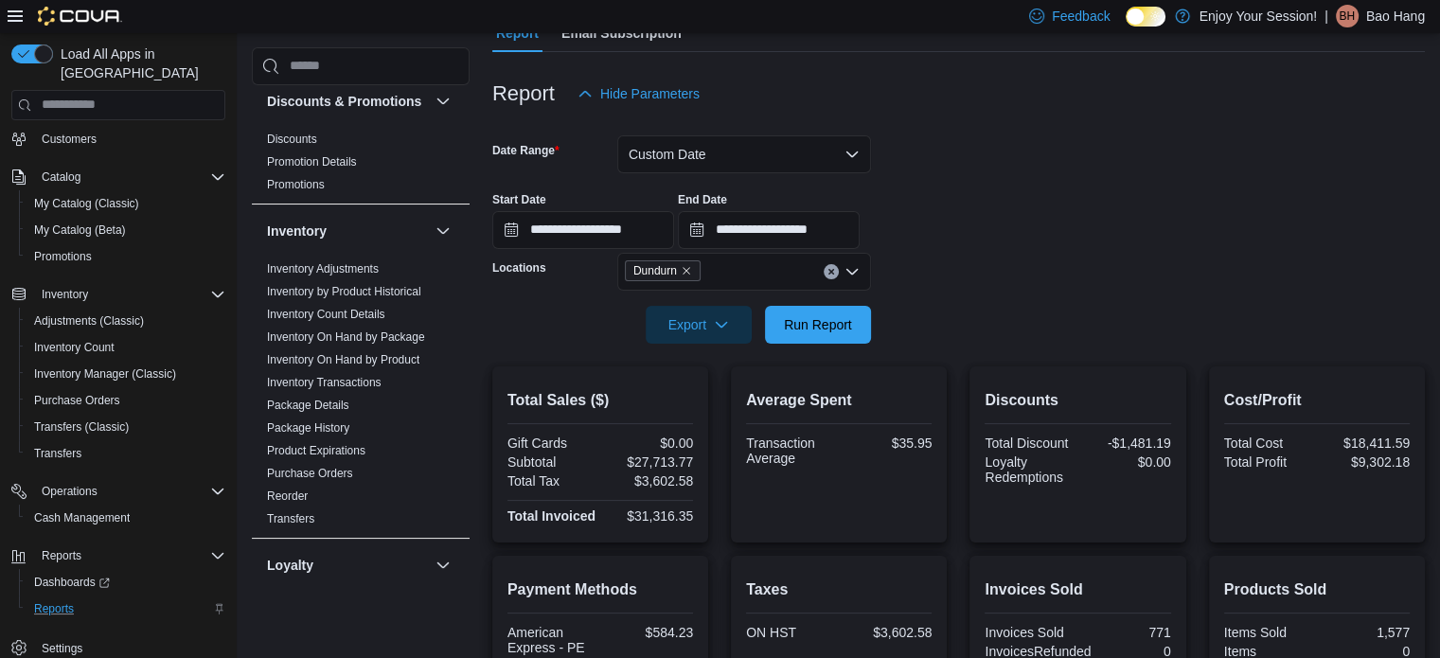
scroll to position [189, 0]
click at [718, 157] on button "Custom Date" at bounding box center [744, 156] width 254 height 38
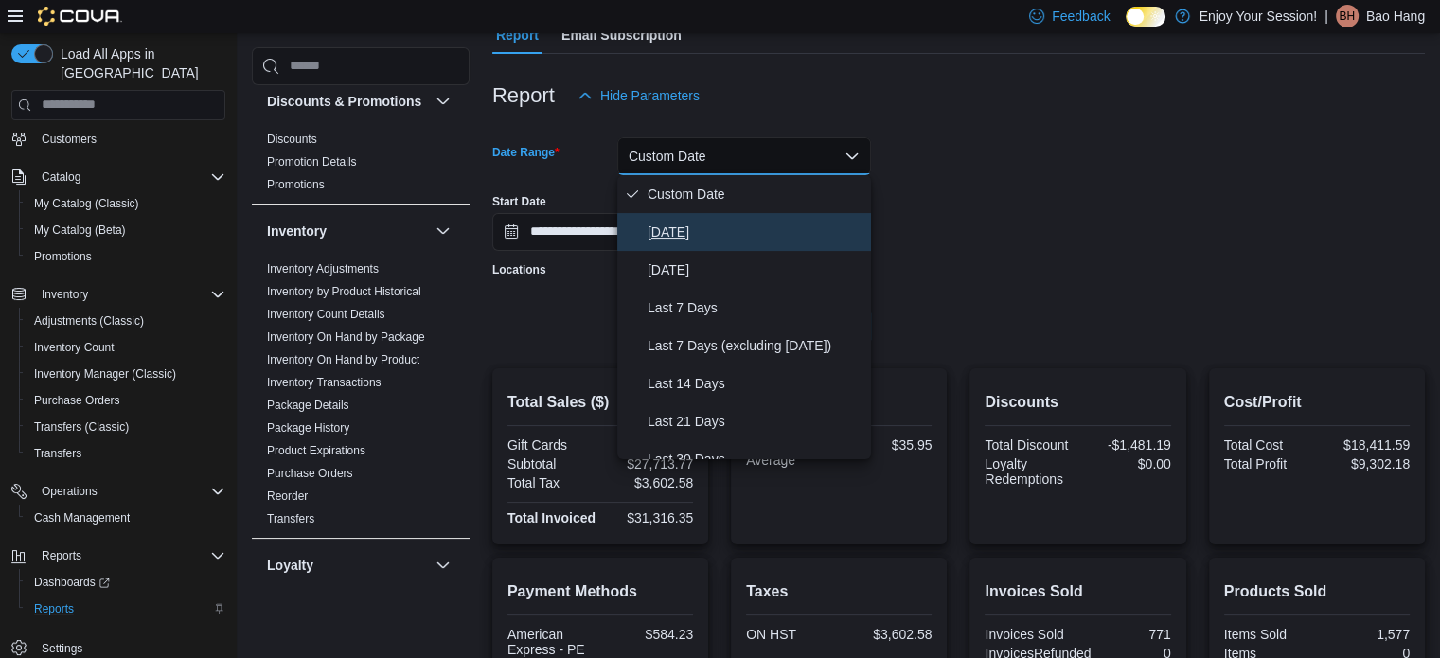
click at [721, 215] on button "[DATE]" at bounding box center [744, 232] width 254 height 38
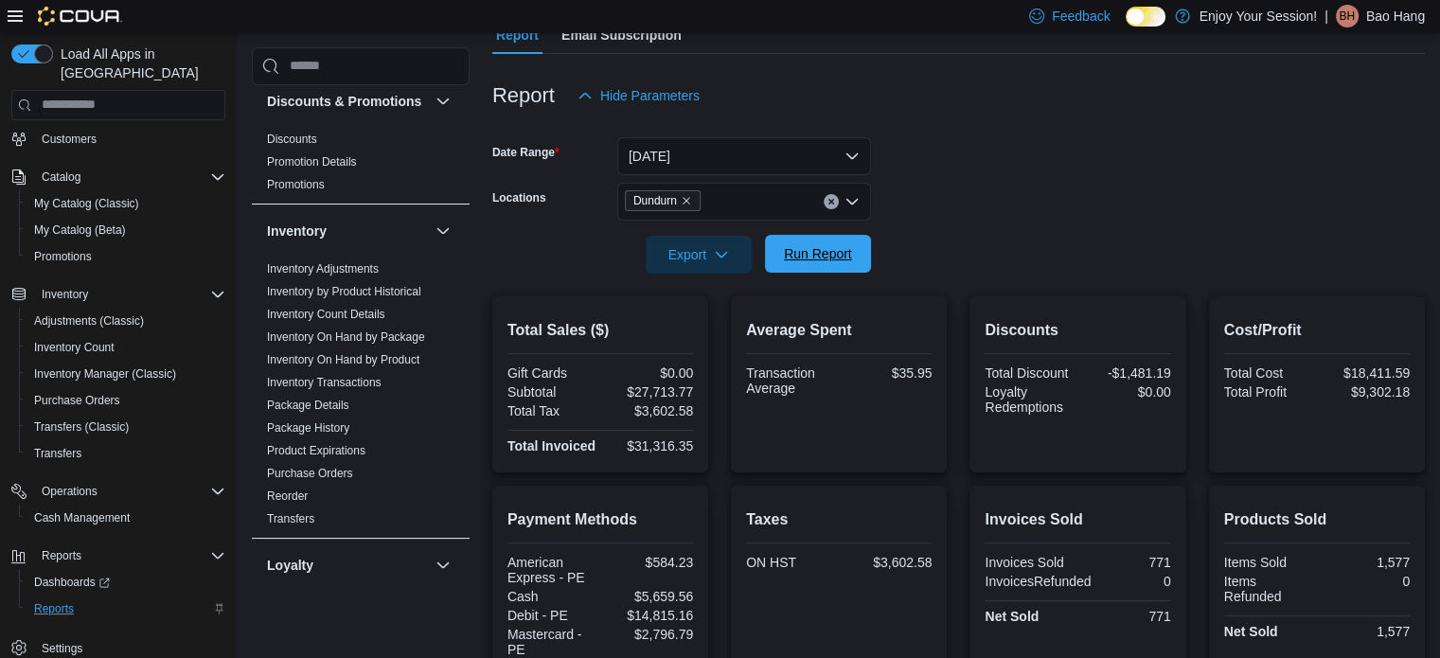
click at [838, 264] on span "Run Report" at bounding box center [817, 254] width 83 height 38
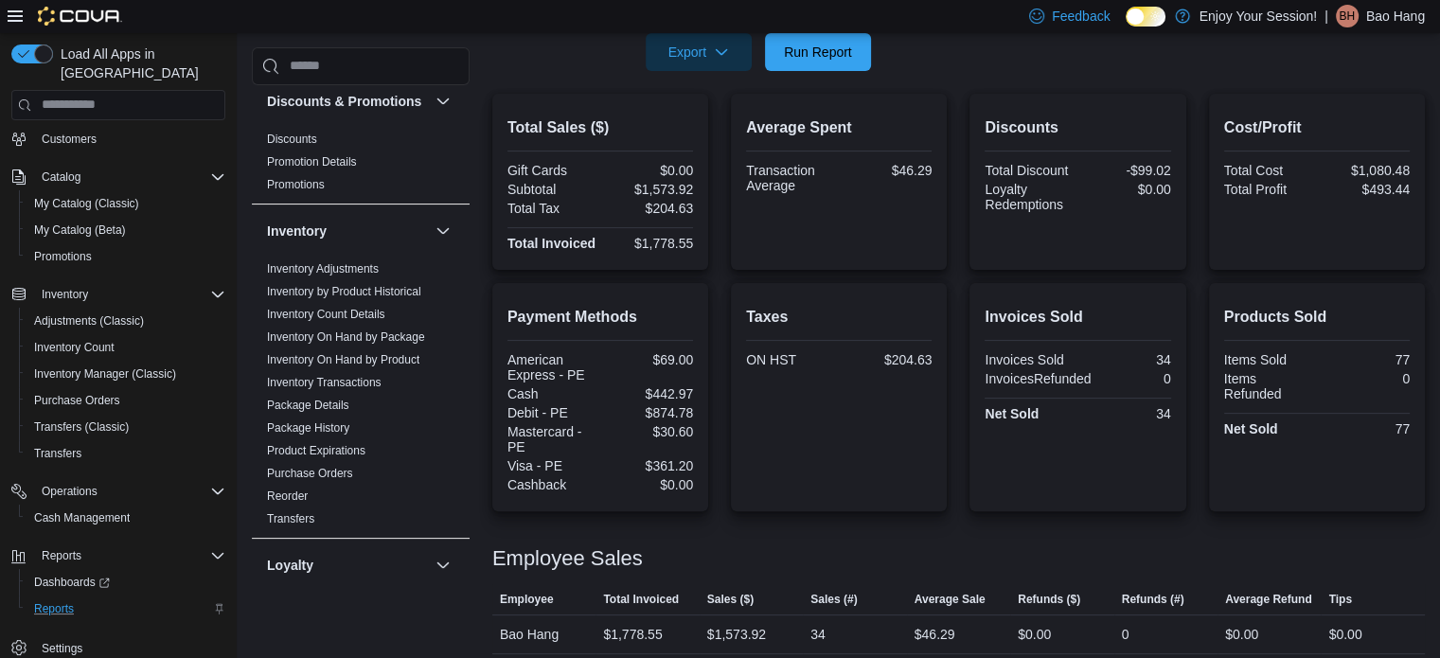
scroll to position [401, 0]
